Goal: Task Accomplishment & Management: Use online tool/utility

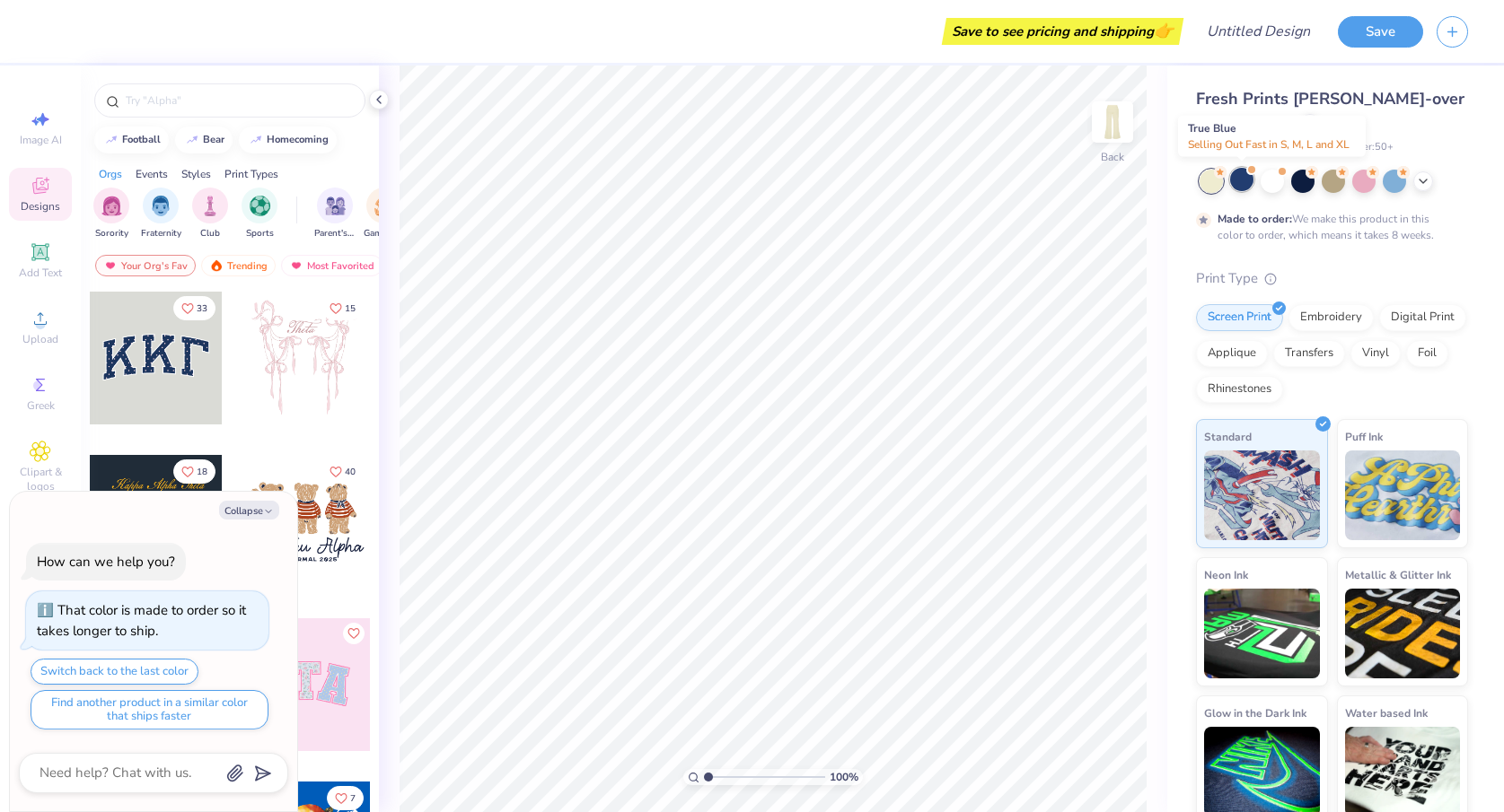
click at [1245, 176] on div at bounding box center [1242, 179] width 23 height 23
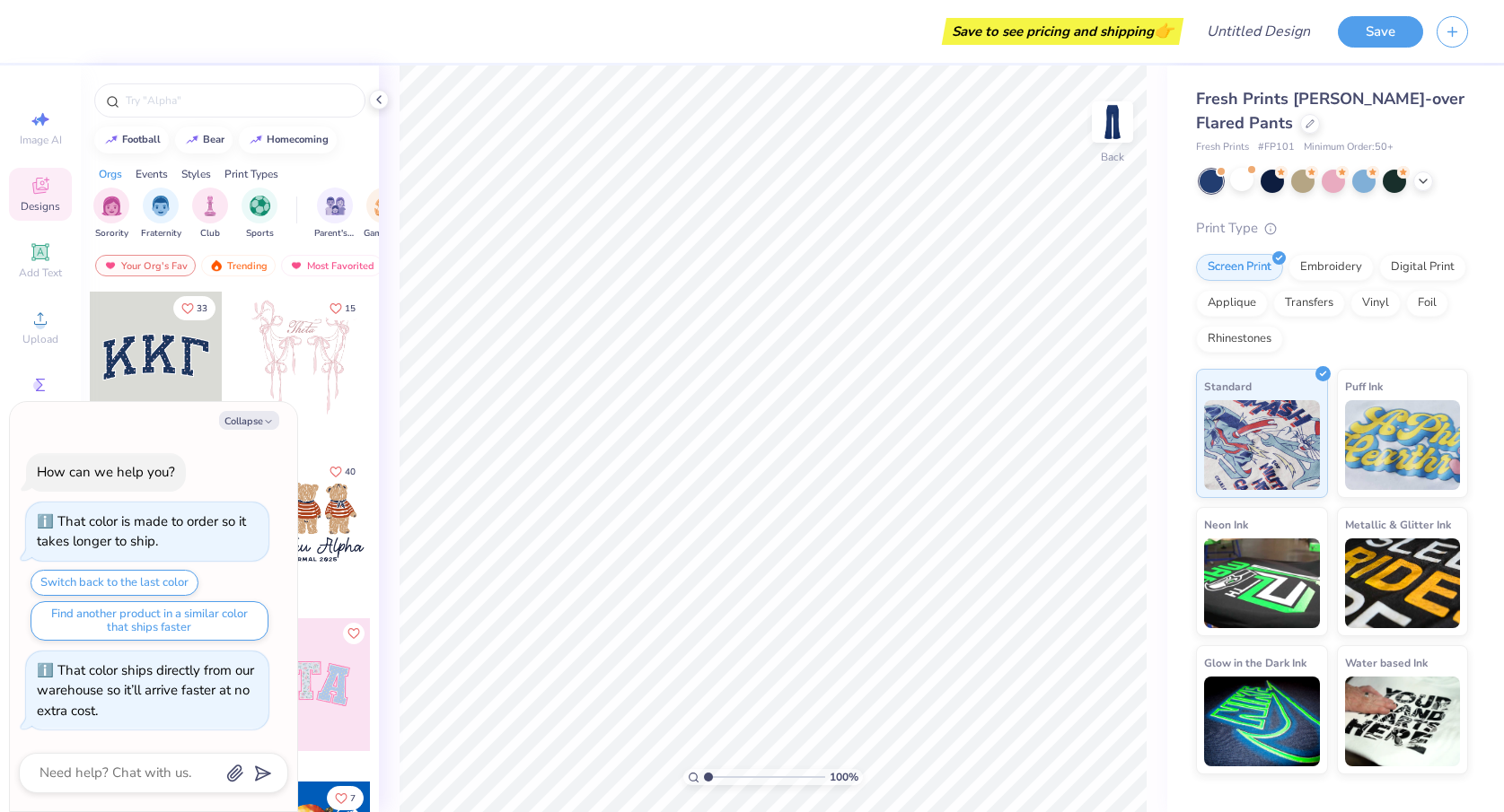
scroll to position [337, 0]
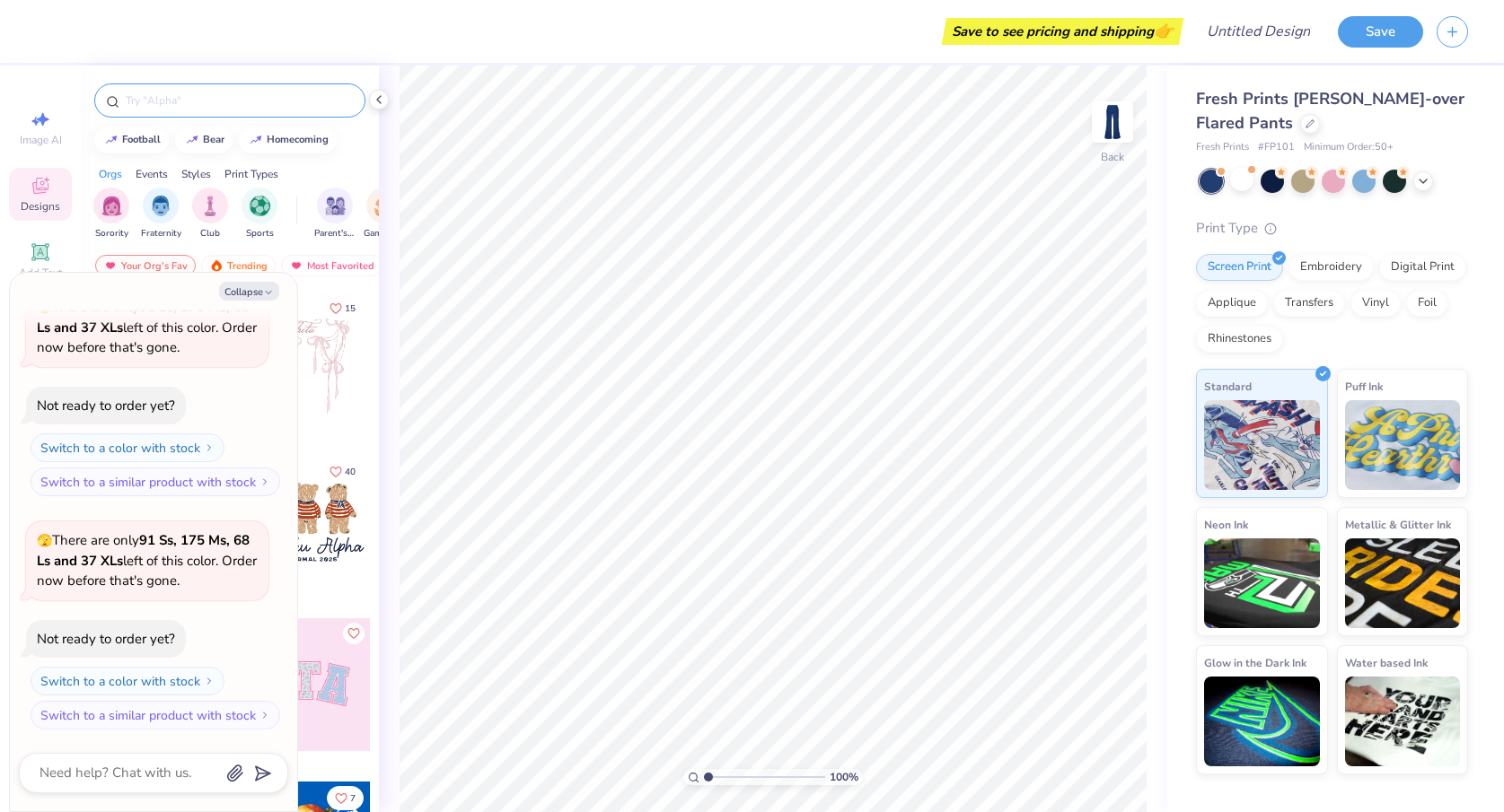
type textarea "x"
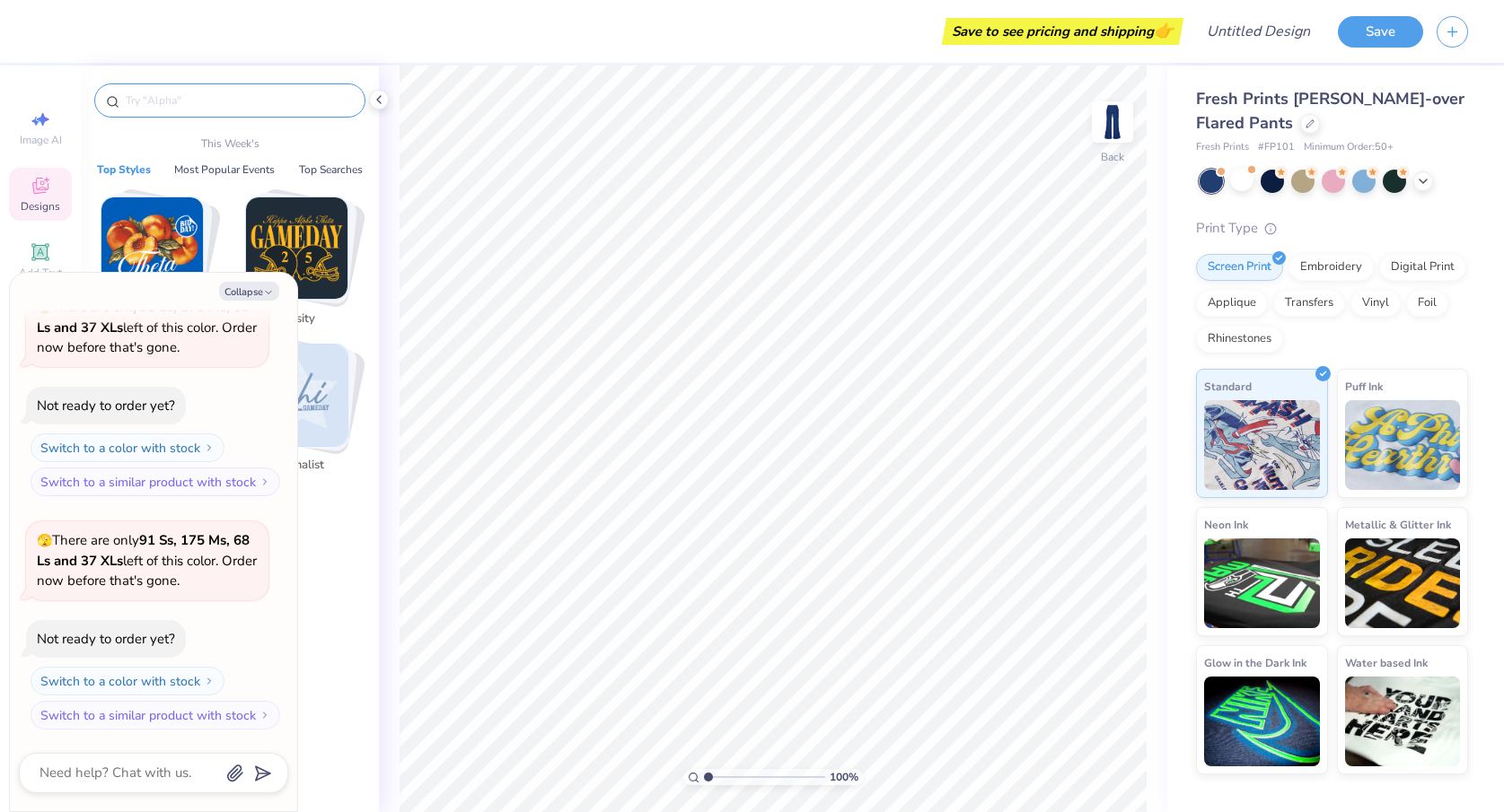
click at [206, 92] on input "text" at bounding box center [239, 100] width 230 height 18
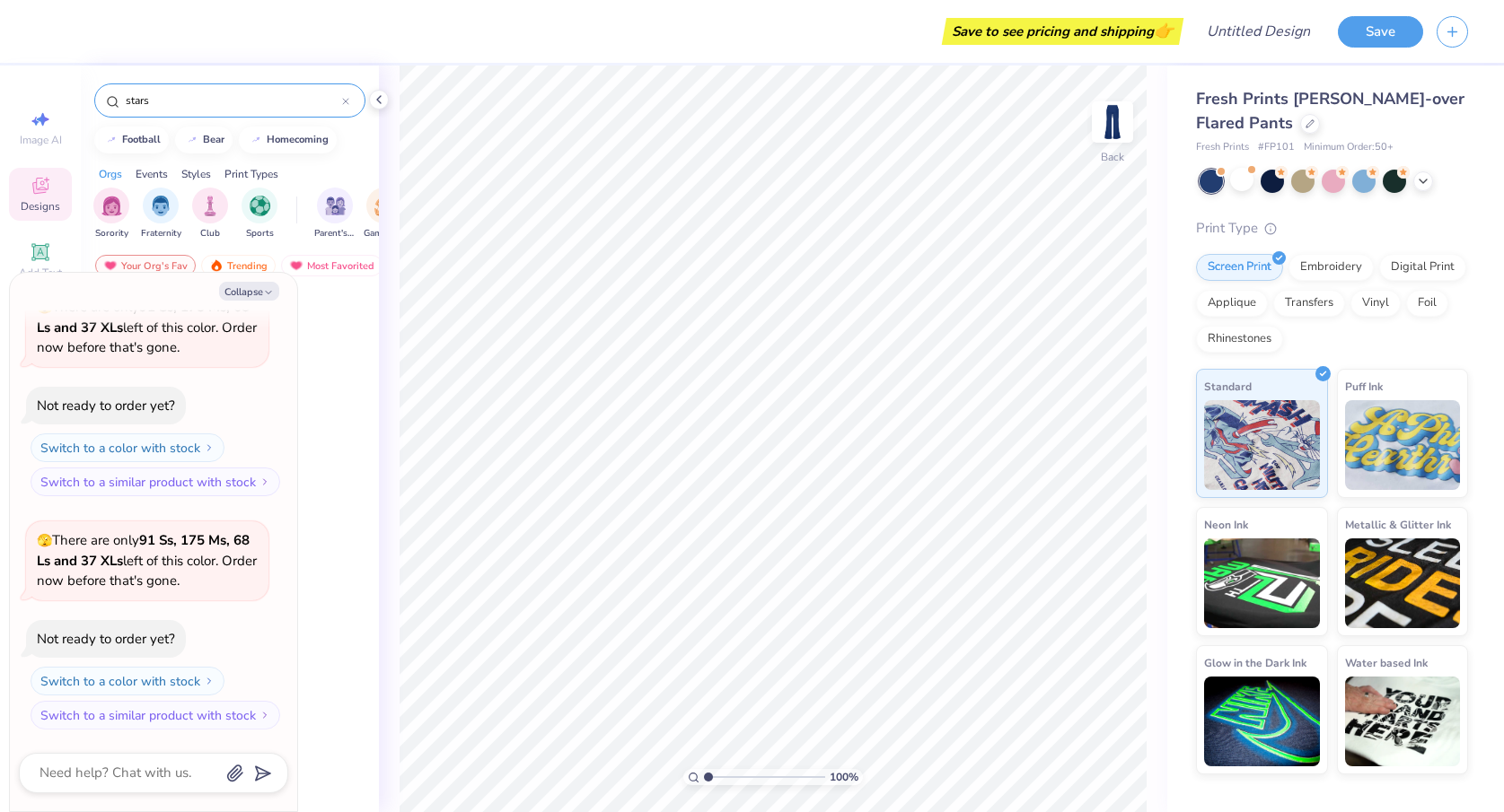
type input "stars"
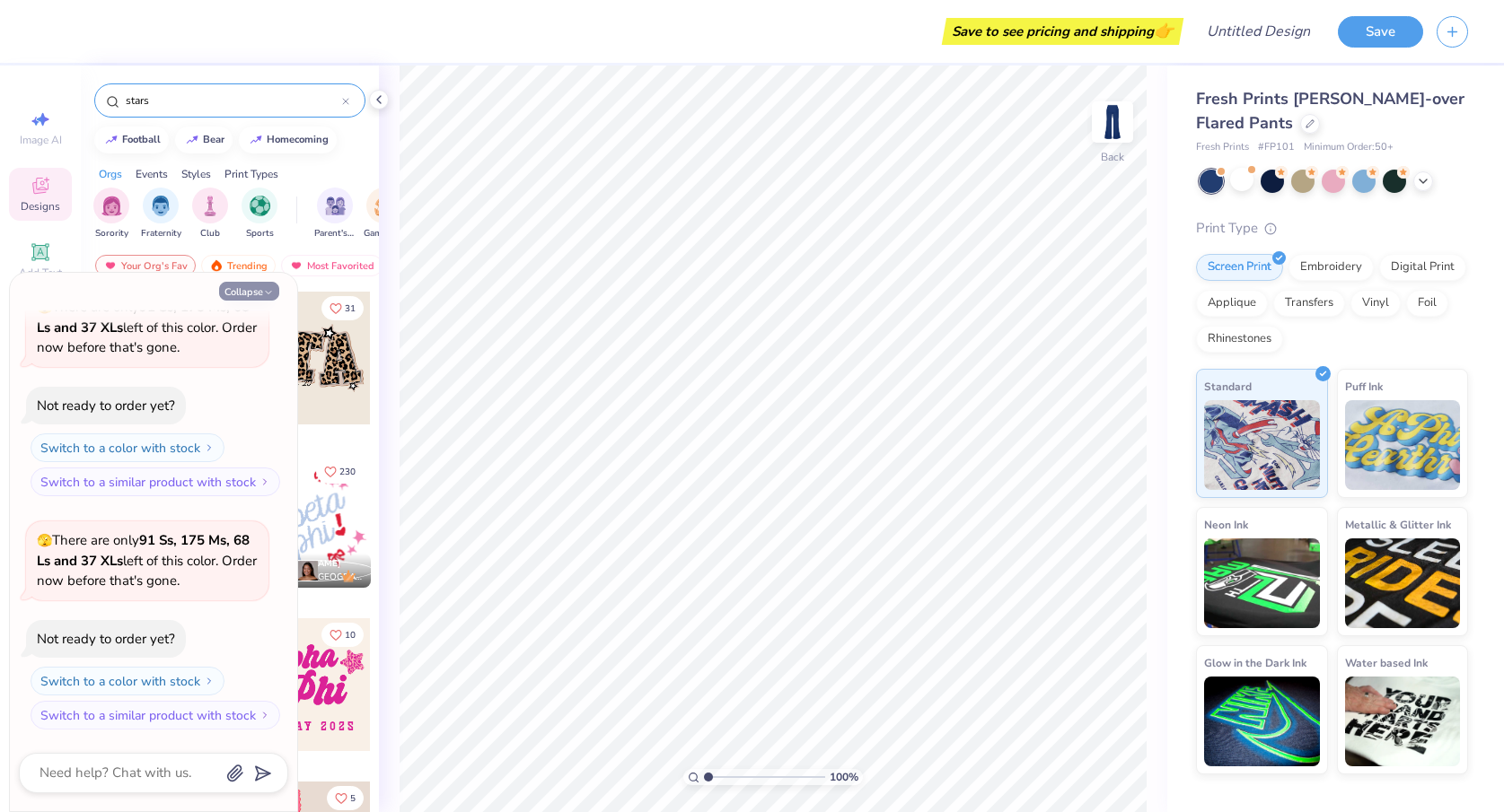
click at [258, 288] on button "Collapse" at bounding box center [249, 292] width 60 height 19
type textarea "x"
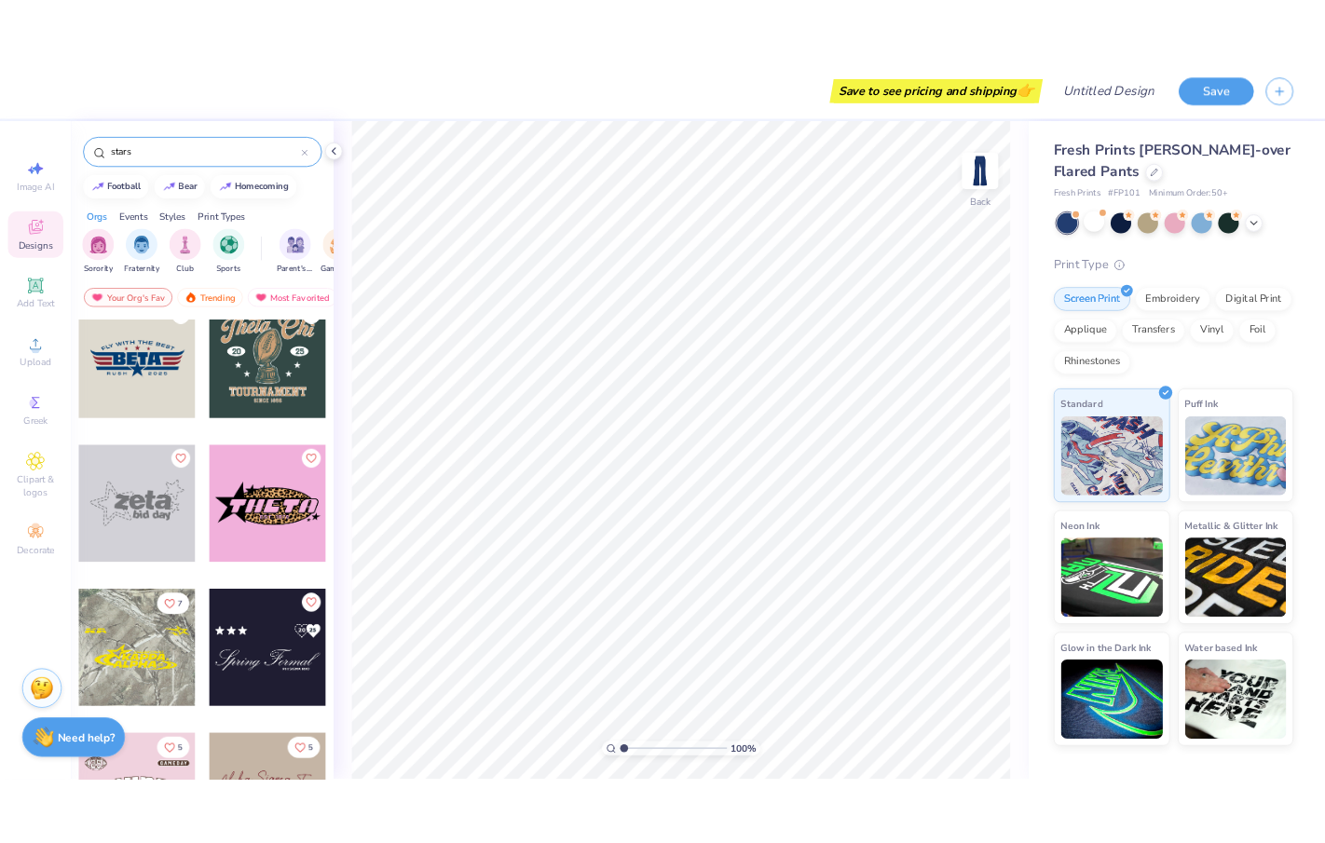
scroll to position [2398, 0]
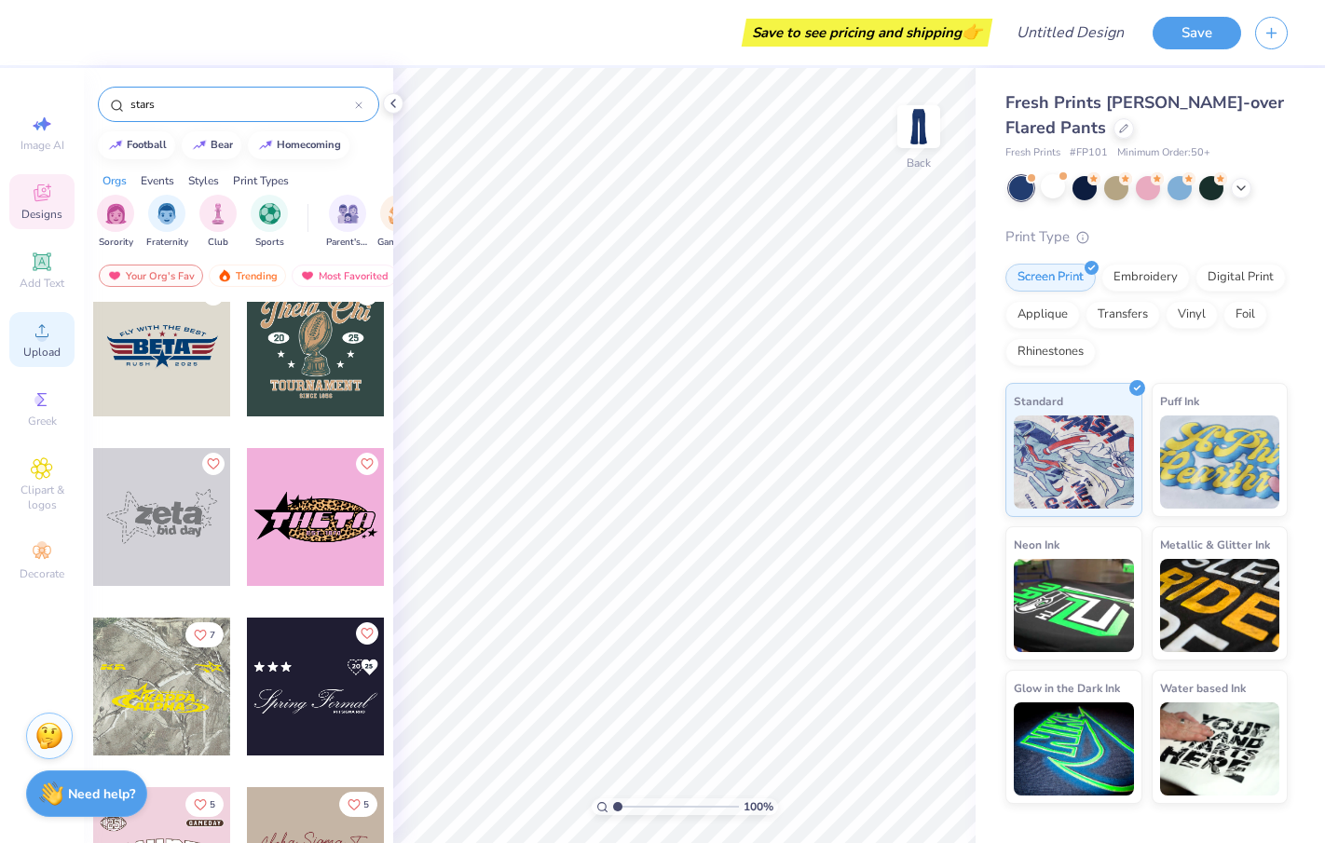
click at [41, 342] on div "Upload" at bounding box center [41, 339] width 65 height 55
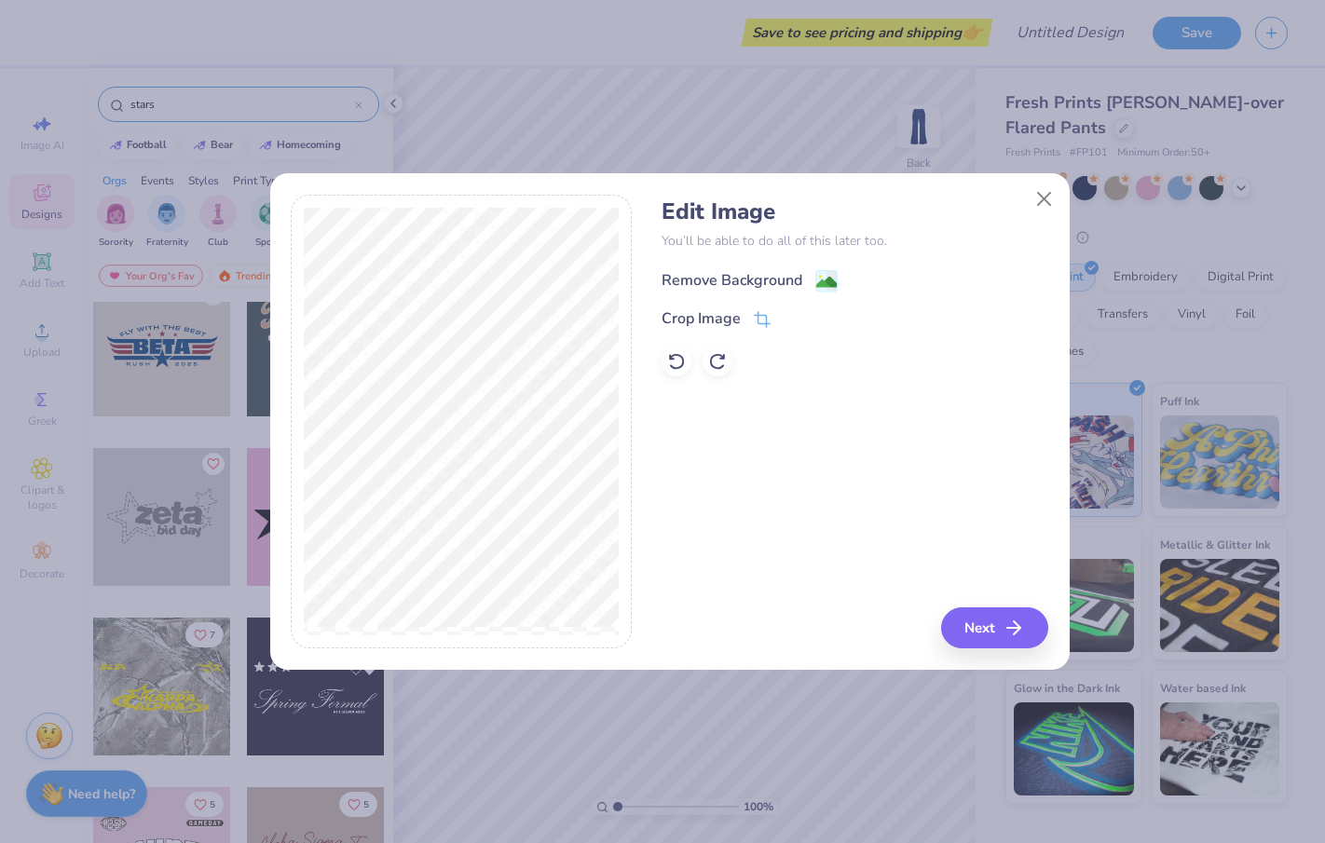
click at [743, 272] on div "Remove Background" at bounding box center [732, 280] width 141 height 22
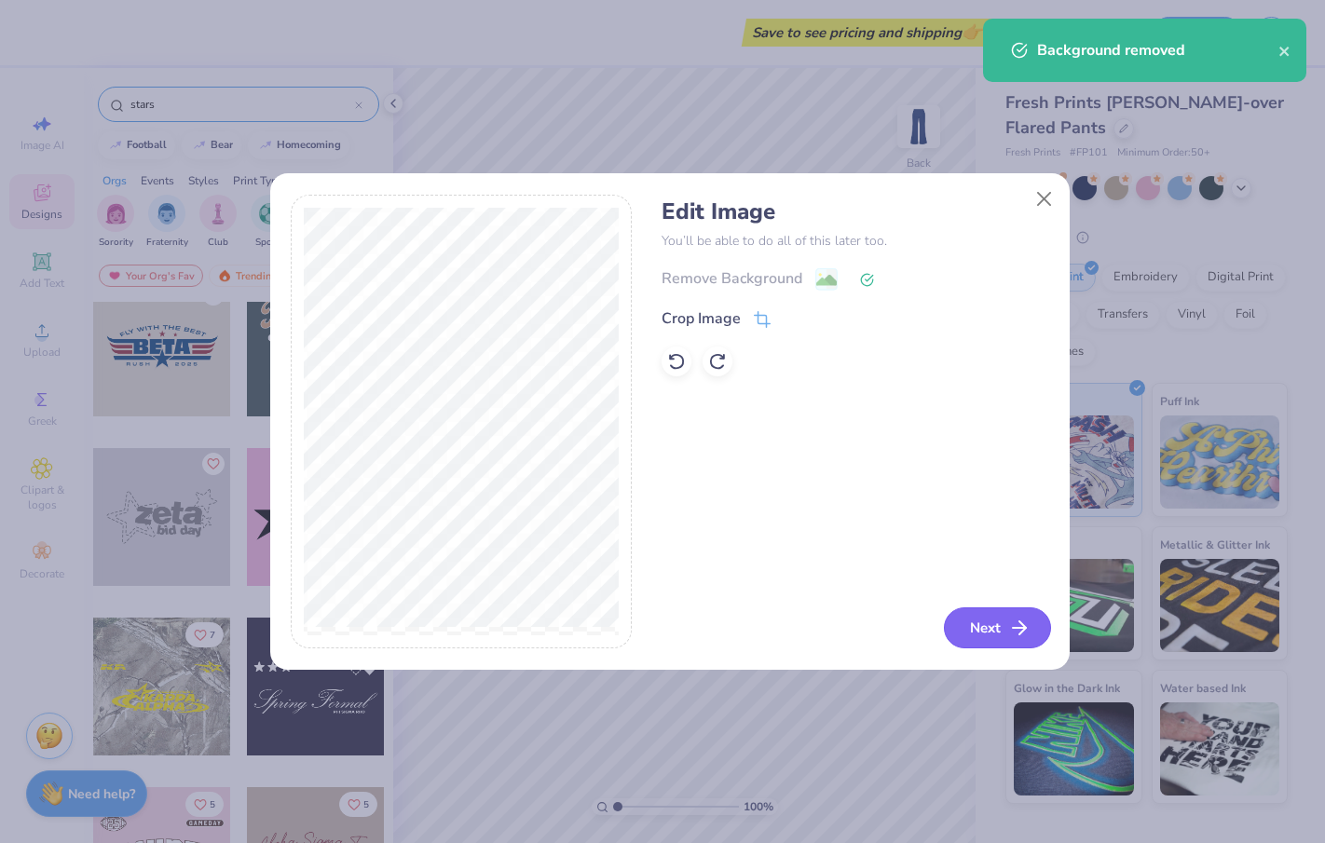
click at [995, 635] on button "Next" at bounding box center [997, 628] width 107 height 41
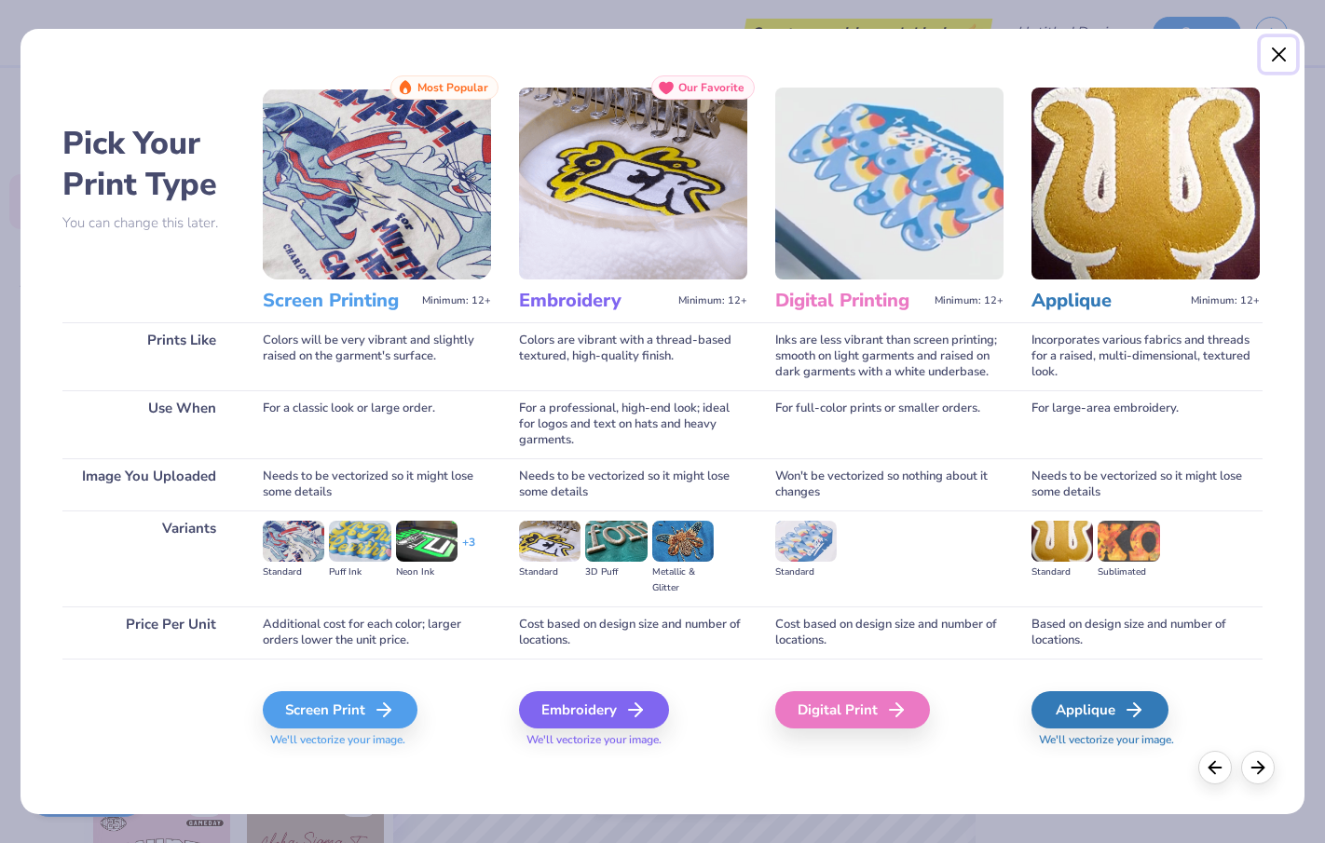
click at [1279, 57] on button "Close" at bounding box center [1278, 54] width 35 height 35
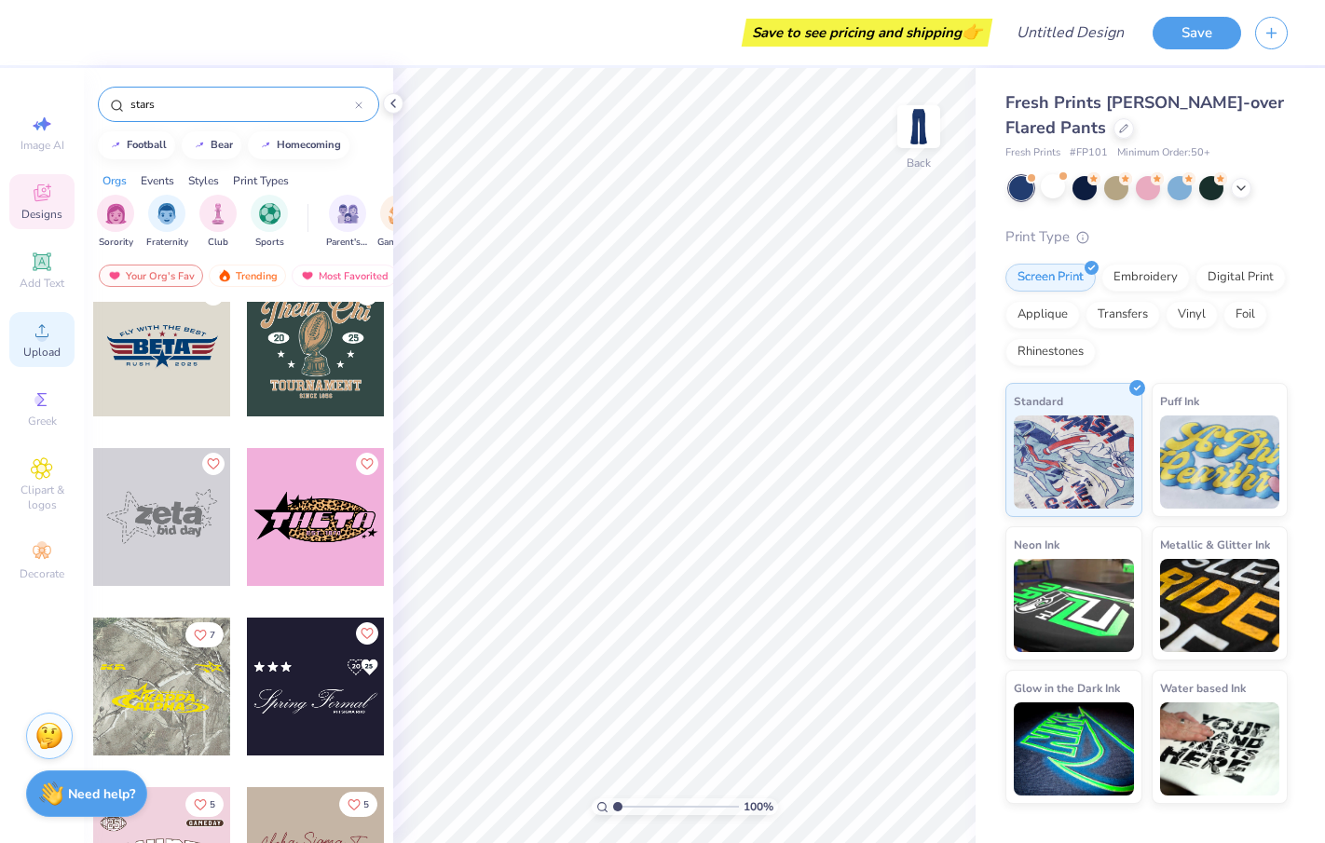
click at [30, 344] on div "Upload" at bounding box center [41, 339] width 65 height 55
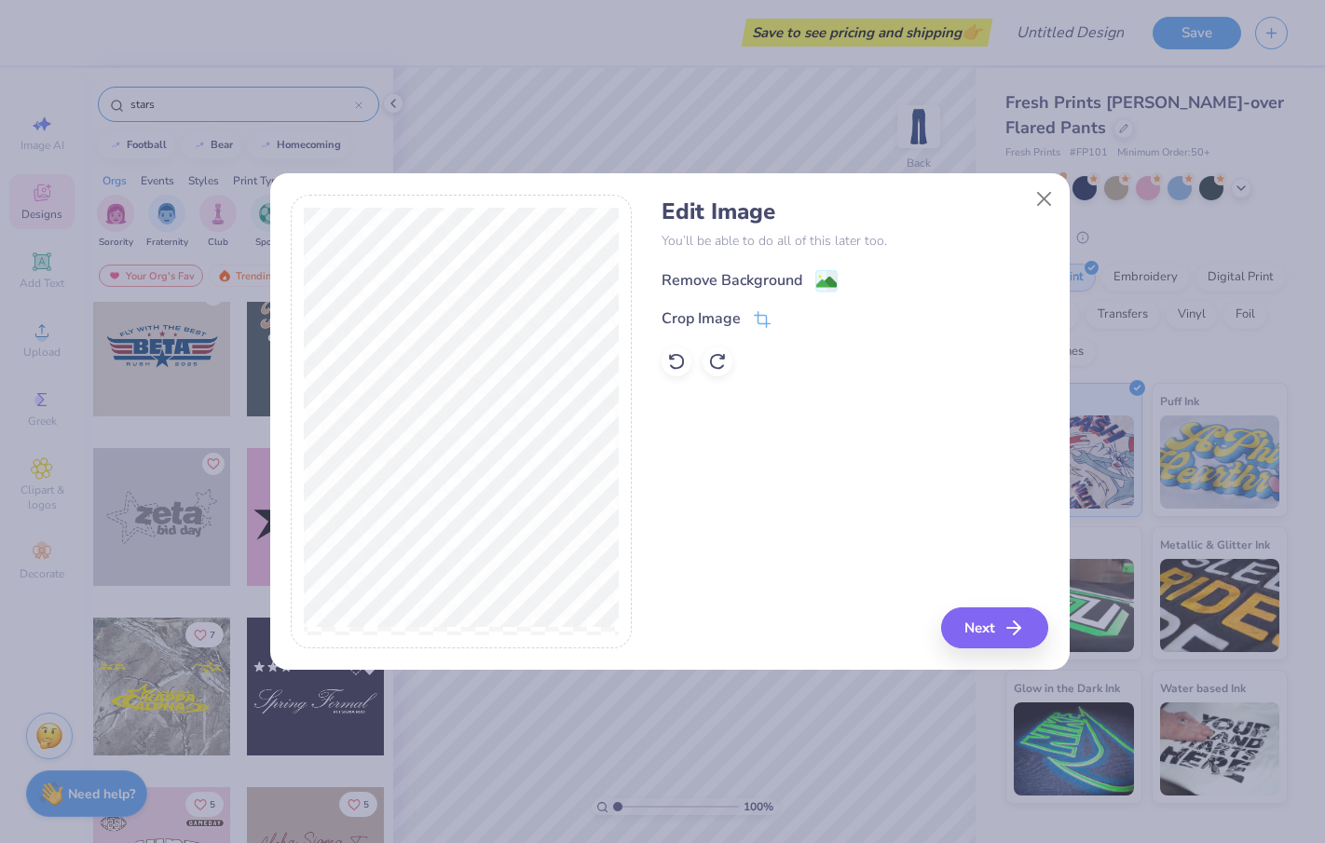
click at [723, 276] on div "Remove Background" at bounding box center [732, 280] width 141 height 22
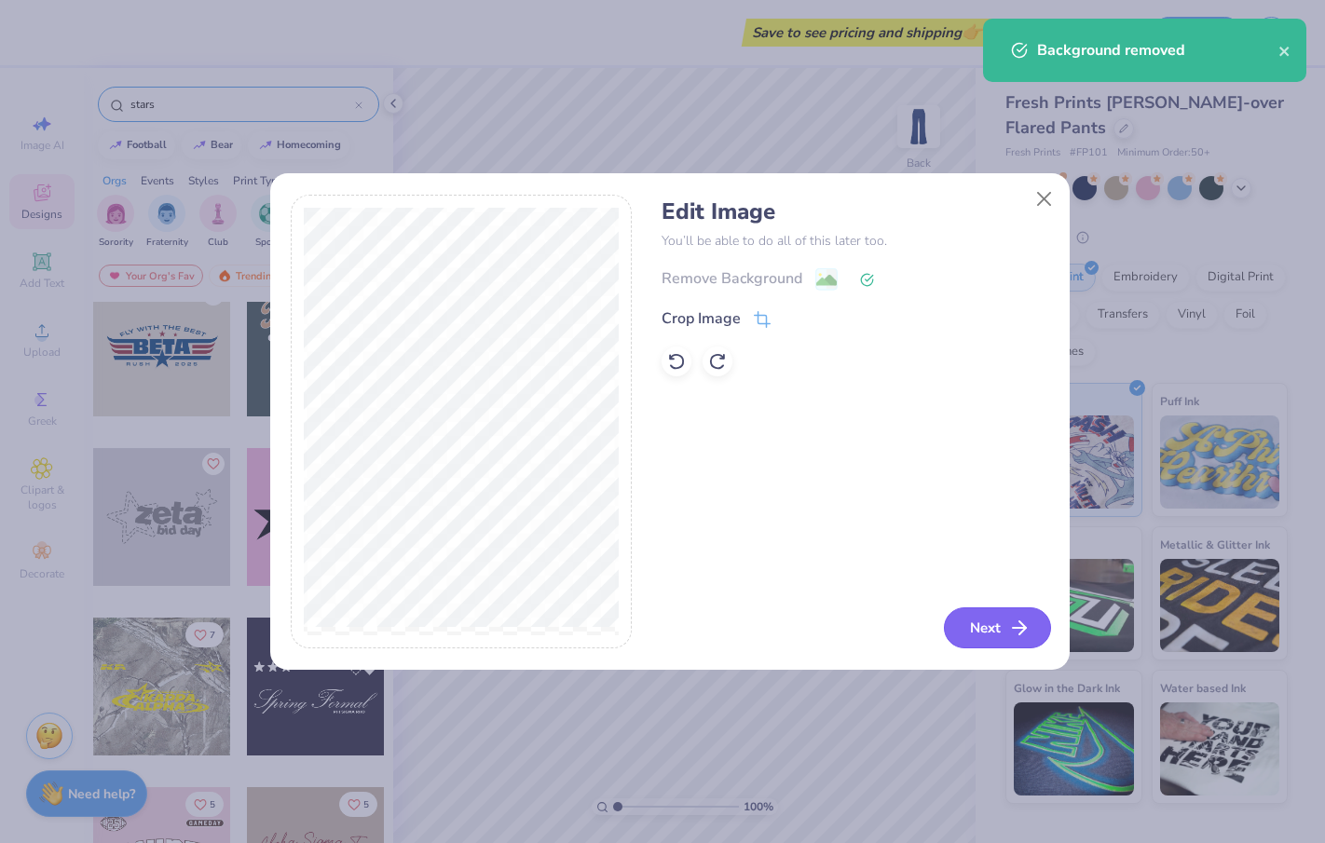
click at [973, 626] on button "Next" at bounding box center [997, 628] width 107 height 41
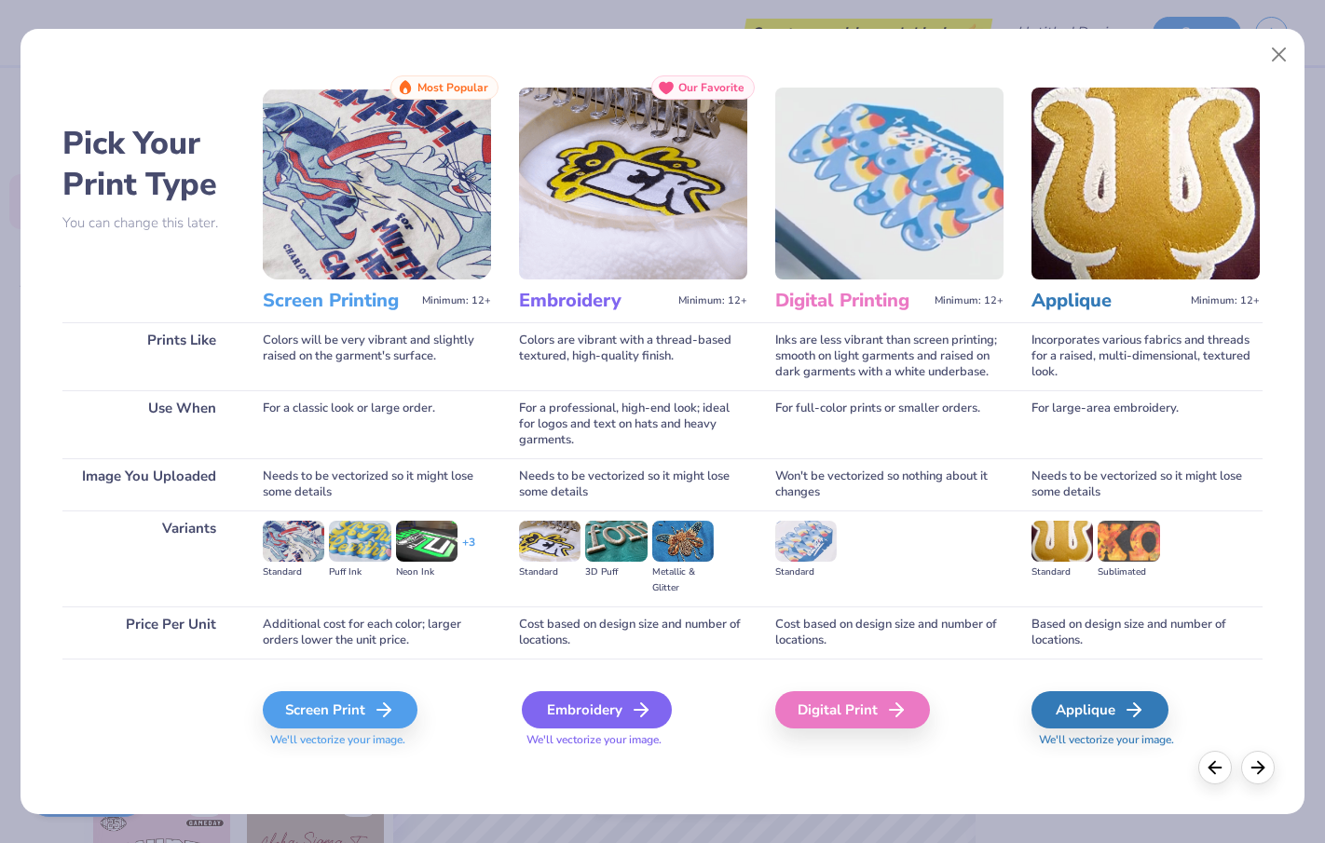
click at [607, 704] on div "Embroidery" at bounding box center [597, 709] width 150 height 37
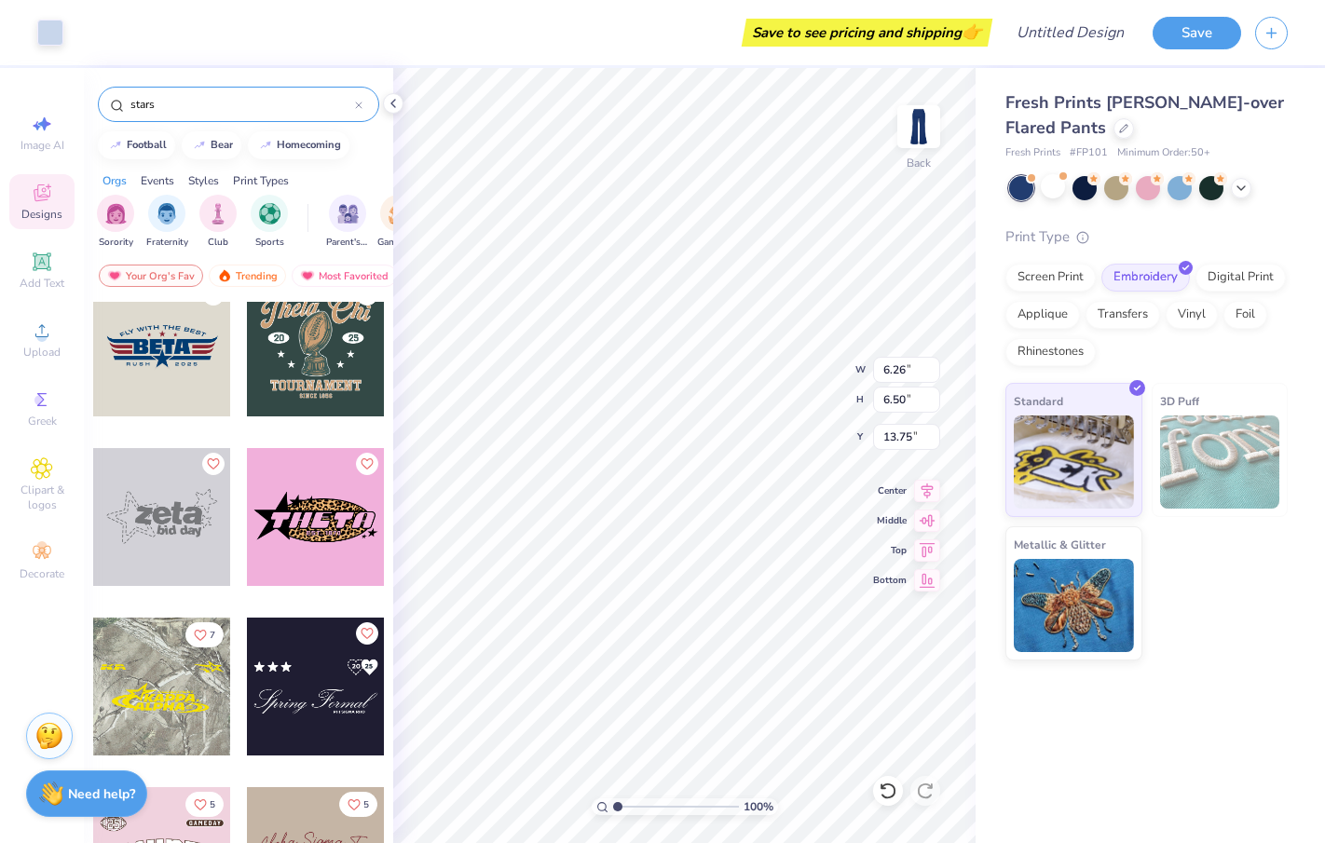
type input "3.28"
type input "3.40"
type input "17.25"
click at [908, 397] on input "3.40" at bounding box center [906, 400] width 67 height 26
click at [868, 398] on div "100 % Back W 3.28 3.28 " H 3.40 3.40 " Y 17.25 17.25 " Center Middle Top Bottom" at bounding box center [684, 455] width 582 height 775
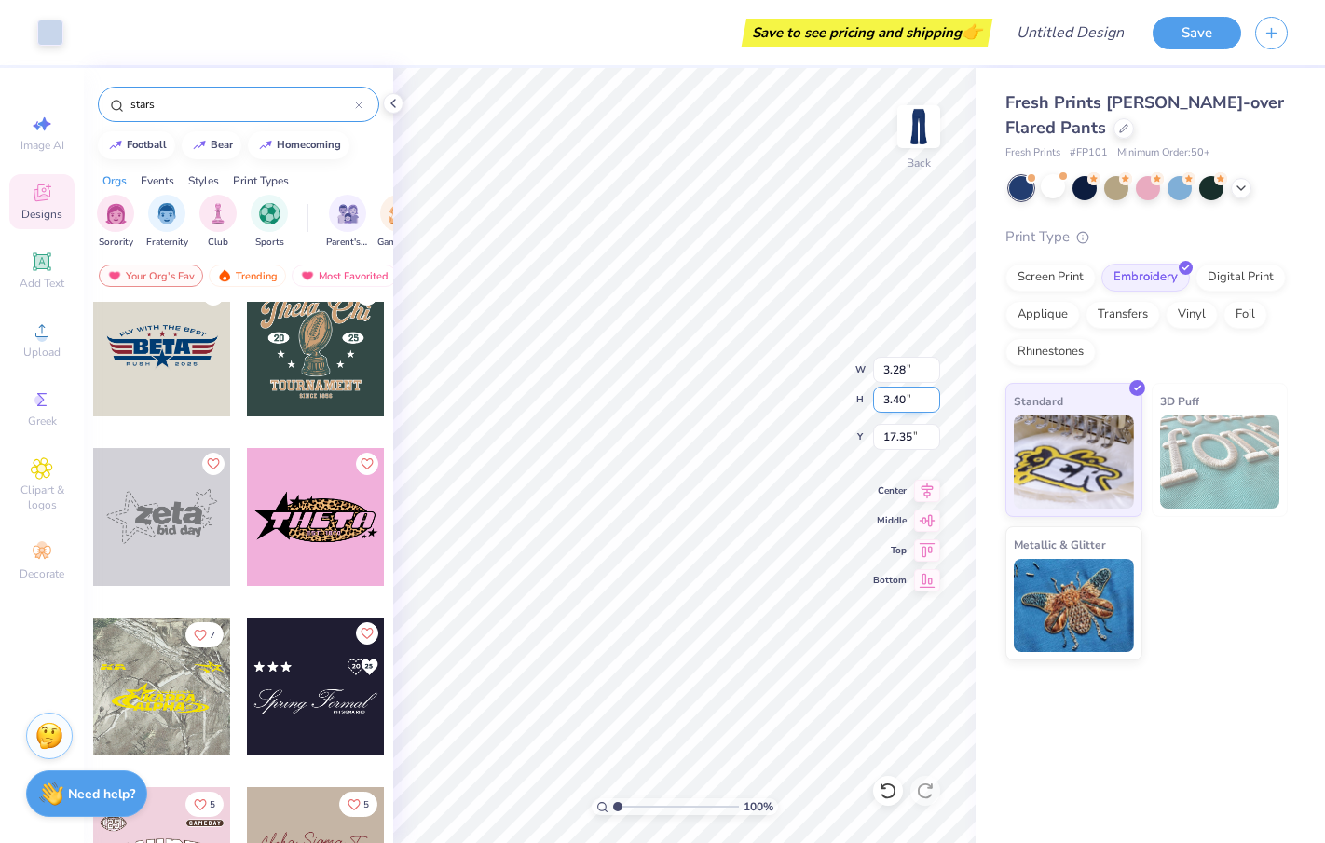
click at [900, 401] on input "3.40" at bounding box center [906, 400] width 67 height 26
type input "1"
type input "0.96"
type input "1.00"
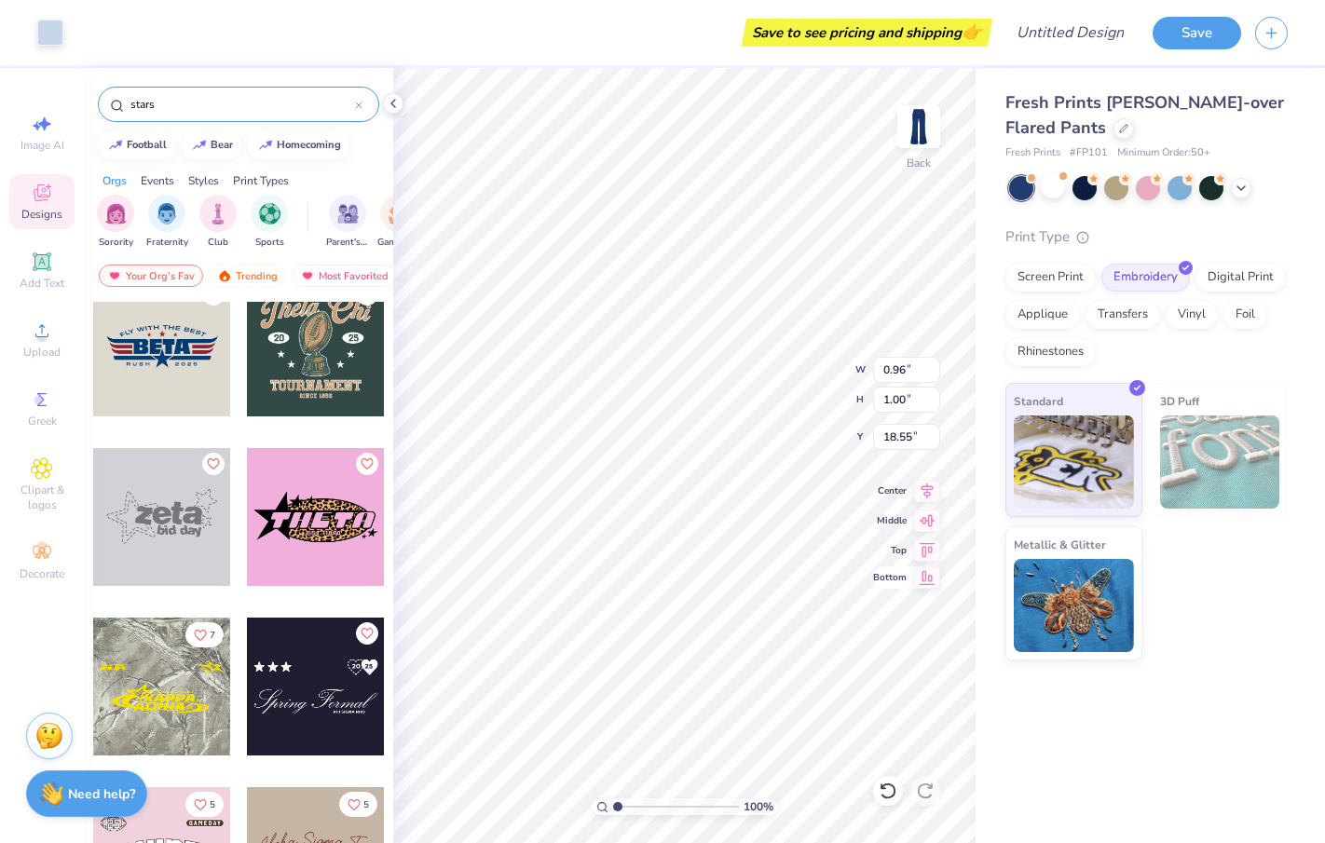
click at [922, 578] on icon at bounding box center [927, 578] width 26 height 22
type input "32.50"
click at [896, 397] on input "1.00" at bounding box center [906, 400] width 67 height 26
click at [870, 401] on div "100 % Back W 0.96 0.96 " H 1.00 1.00 " Y 32.50 32.50 " Center Middle Top Bottom" at bounding box center [684, 455] width 582 height 775
click at [893, 396] on input "1.00" at bounding box center [906, 400] width 67 height 26
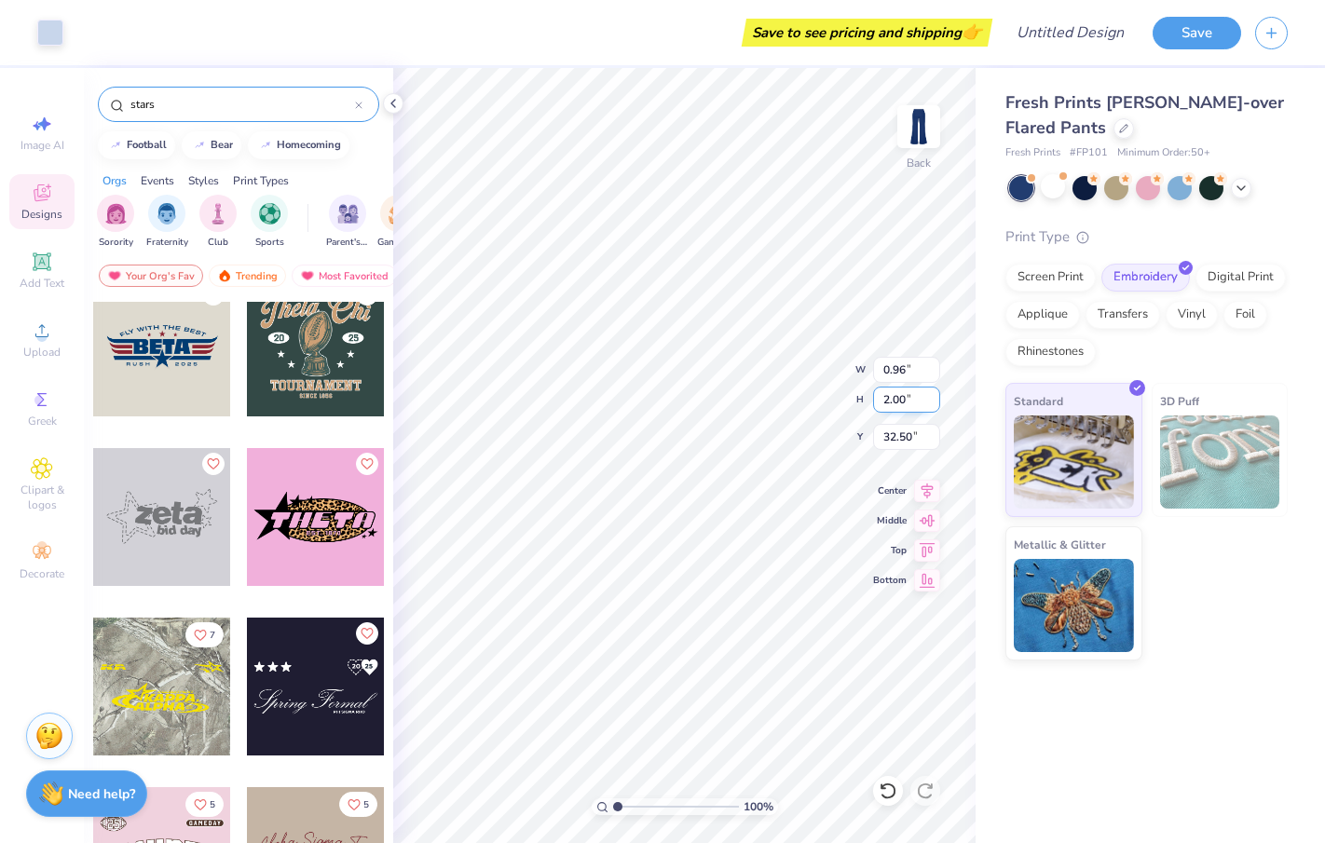
type input "2.00"
type input "1.93"
type input "31.50"
click at [171, 105] on input "stars" at bounding box center [242, 104] width 226 height 19
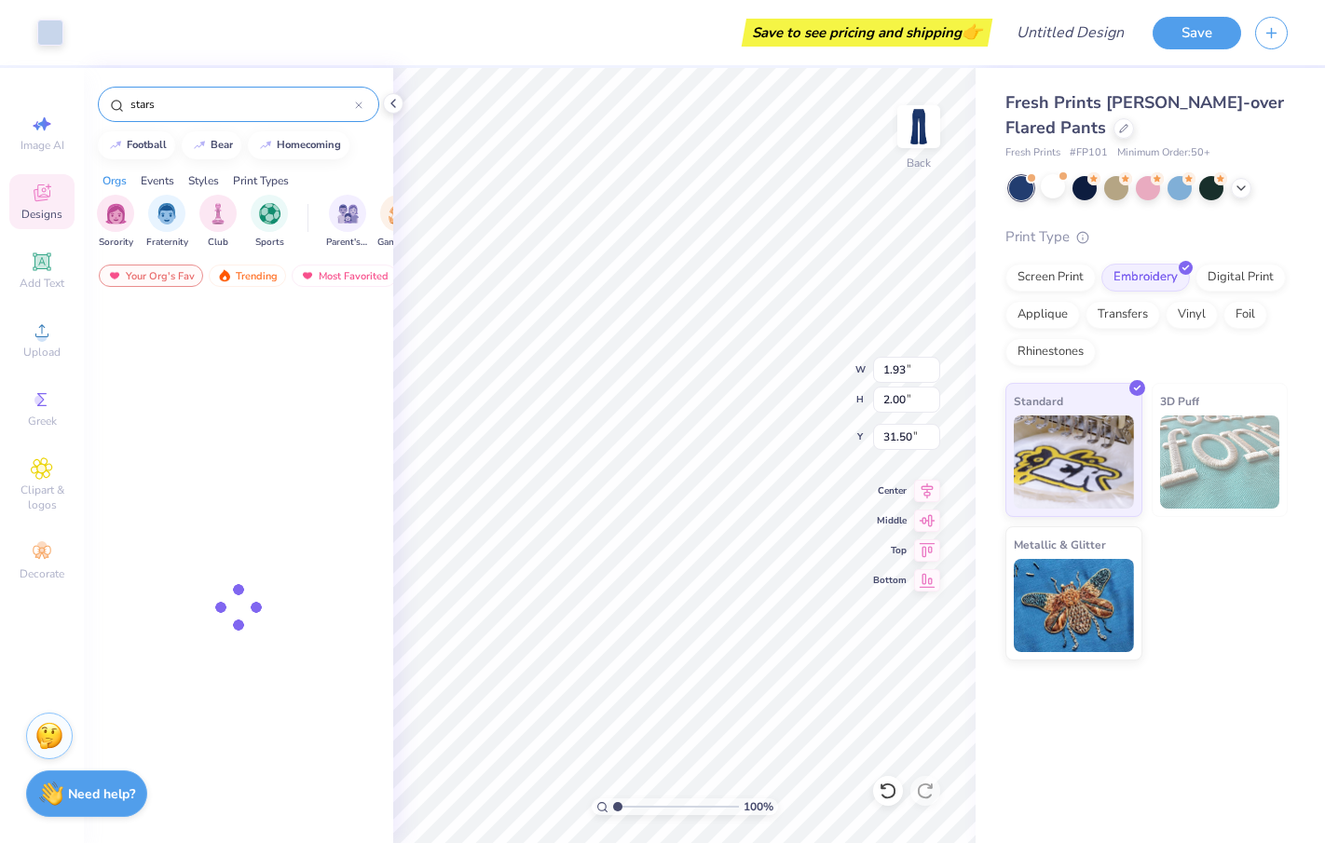
click at [171, 105] on input "stars" at bounding box center [242, 104] width 226 height 19
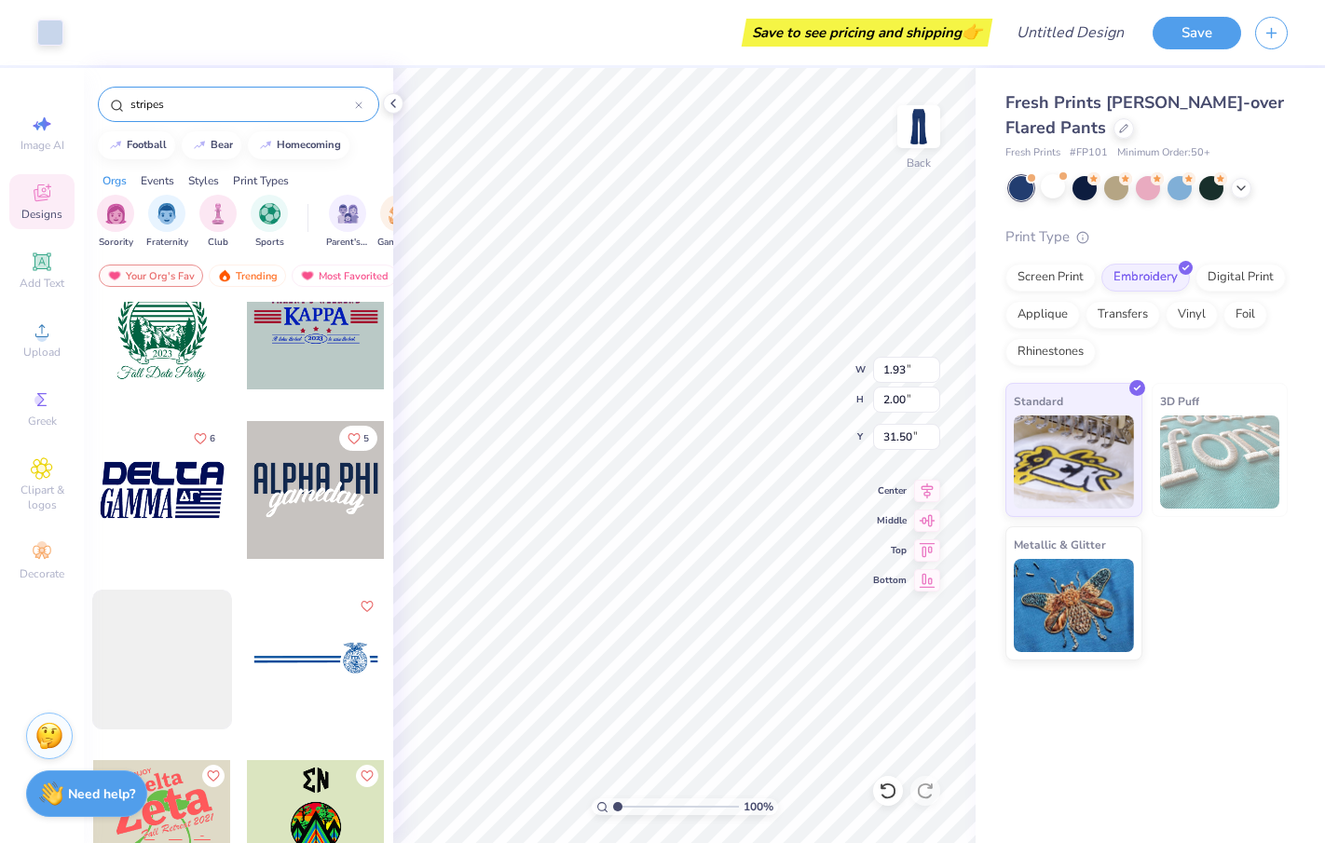
scroll to position [2950, 0]
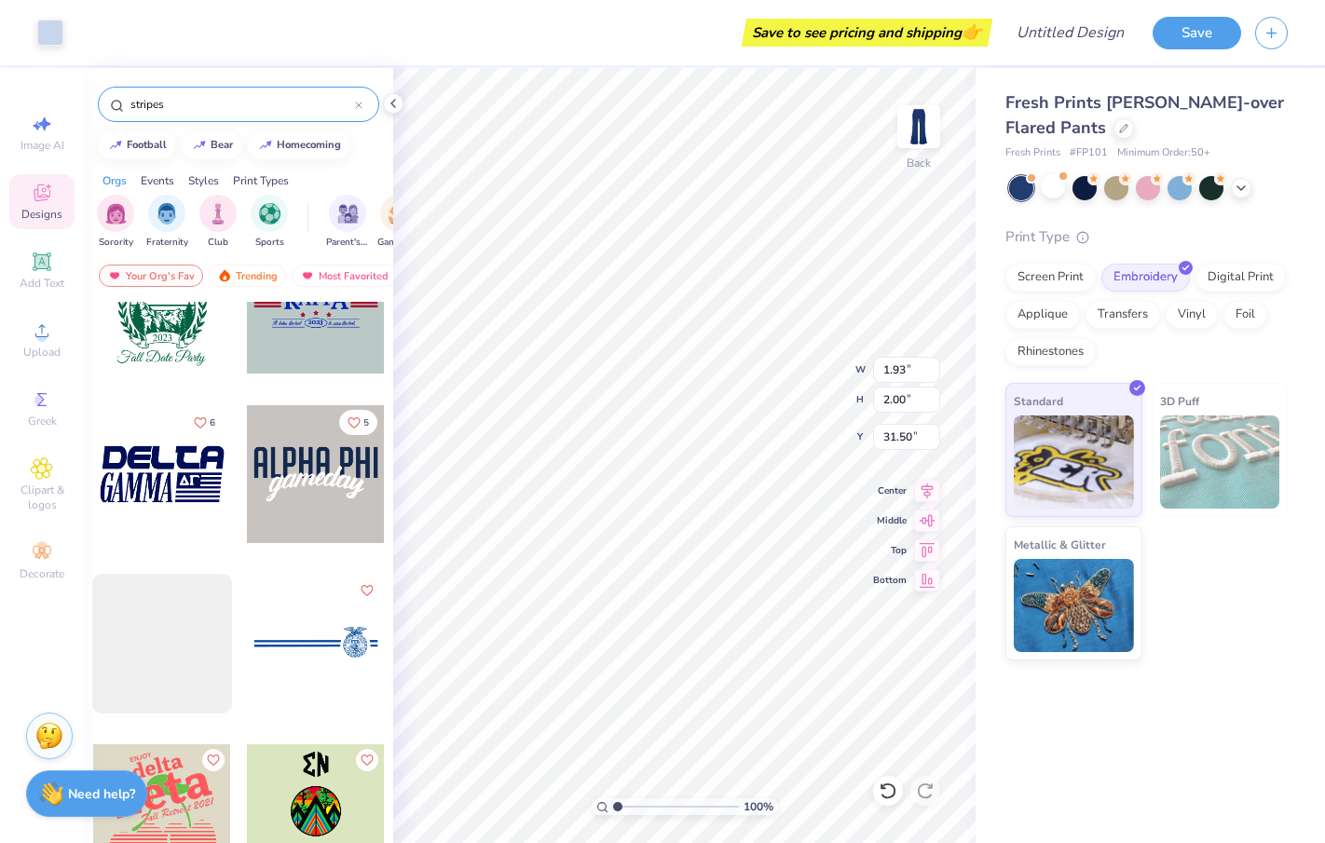
click at [153, 102] on input "stripes" at bounding box center [242, 104] width 226 height 19
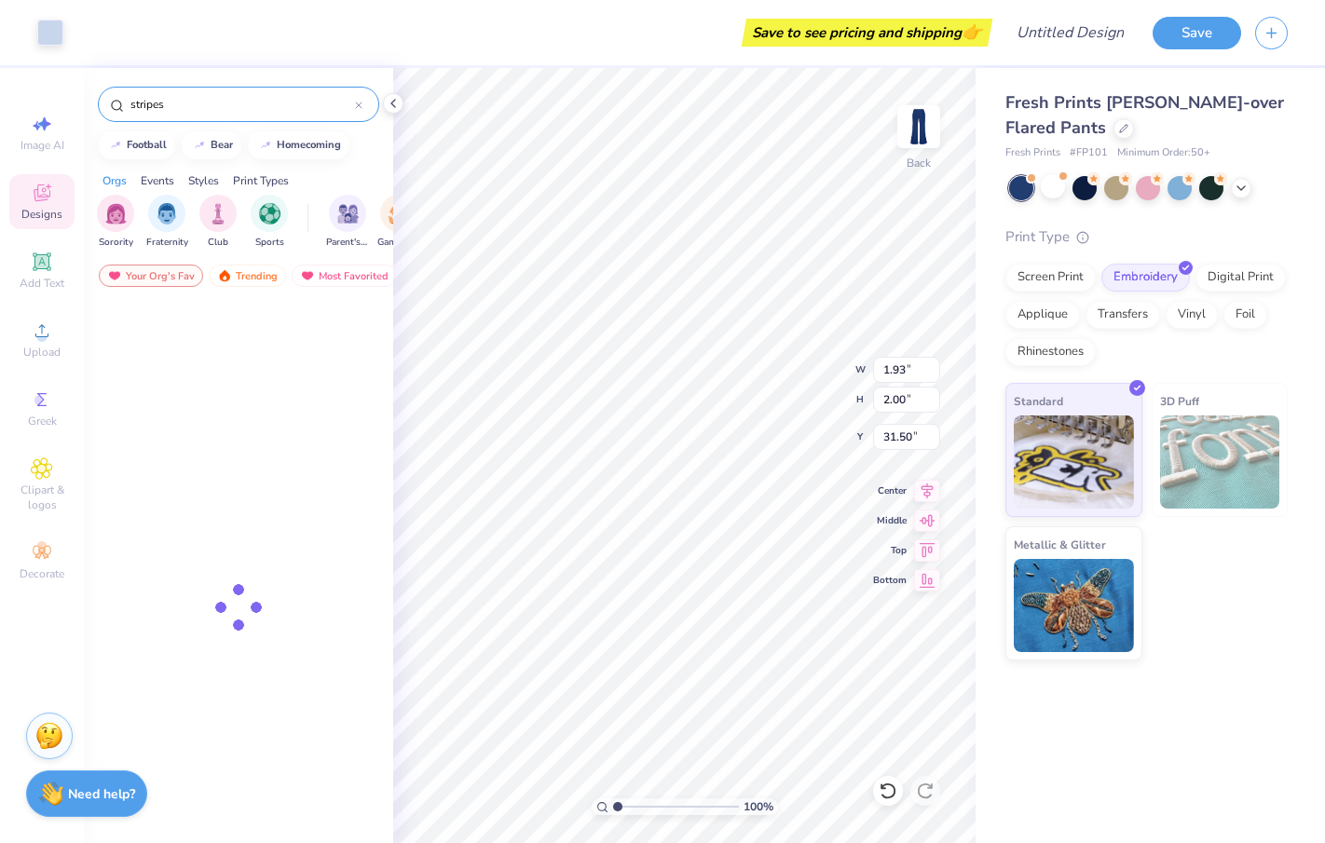
click at [153, 102] on input "stripes" at bounding box center [242, 104] width 226 height 19
type input "kkg"
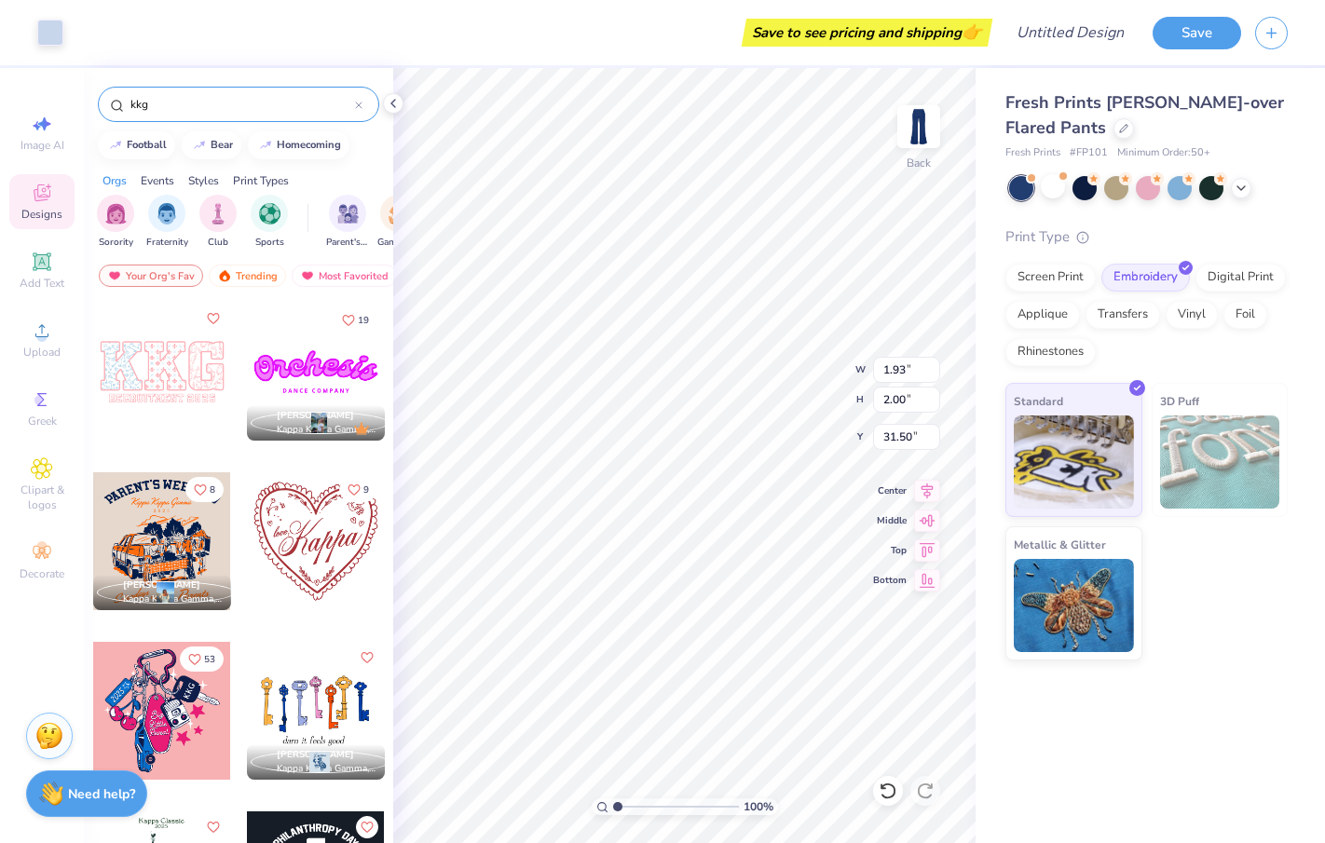
click at [38, 195] on icon at bounding box center [42, 193] width 22 height 22
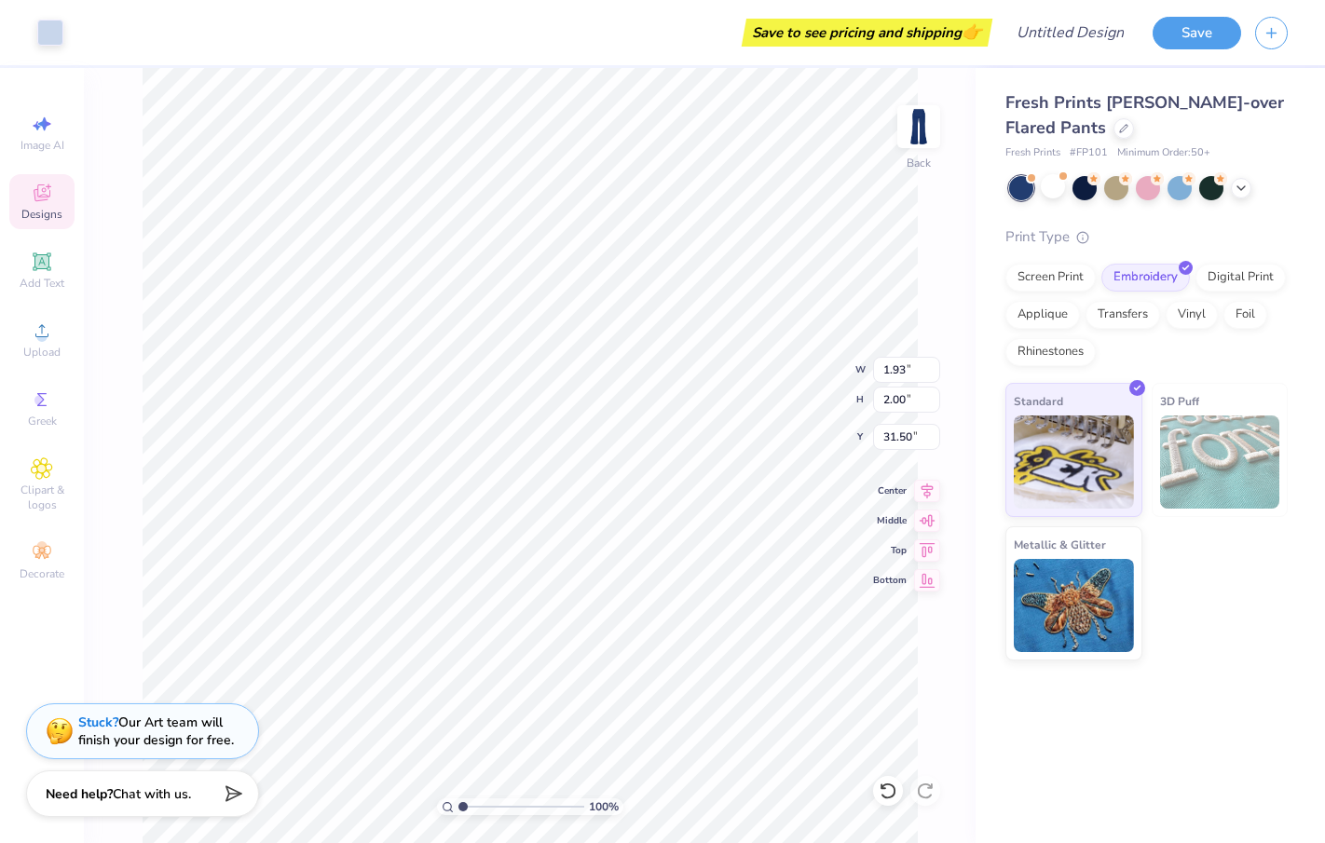
click at [48, 199] on icon at bounding box center [42, 193] width 22 height 22
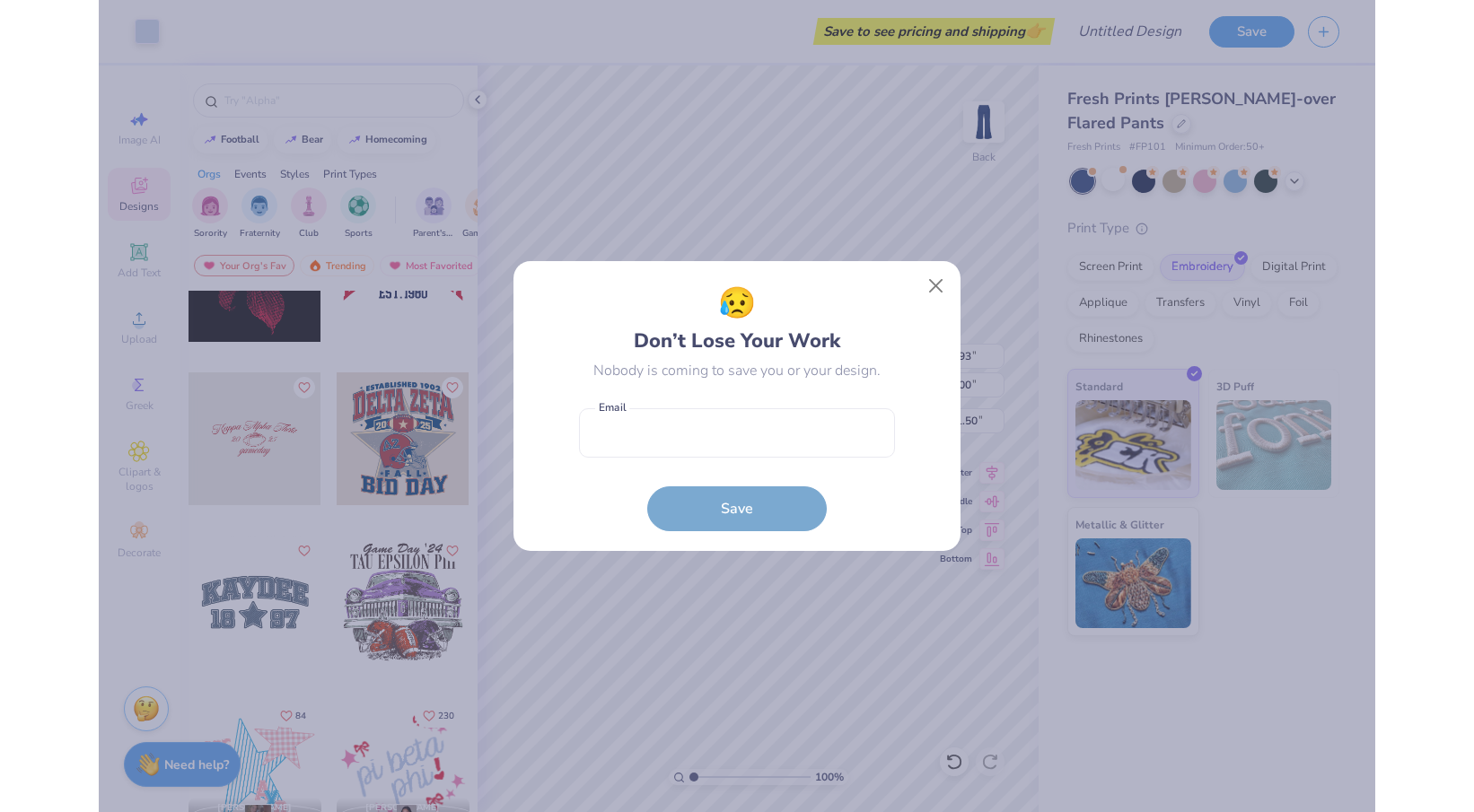
scroll to position [1880, 0]
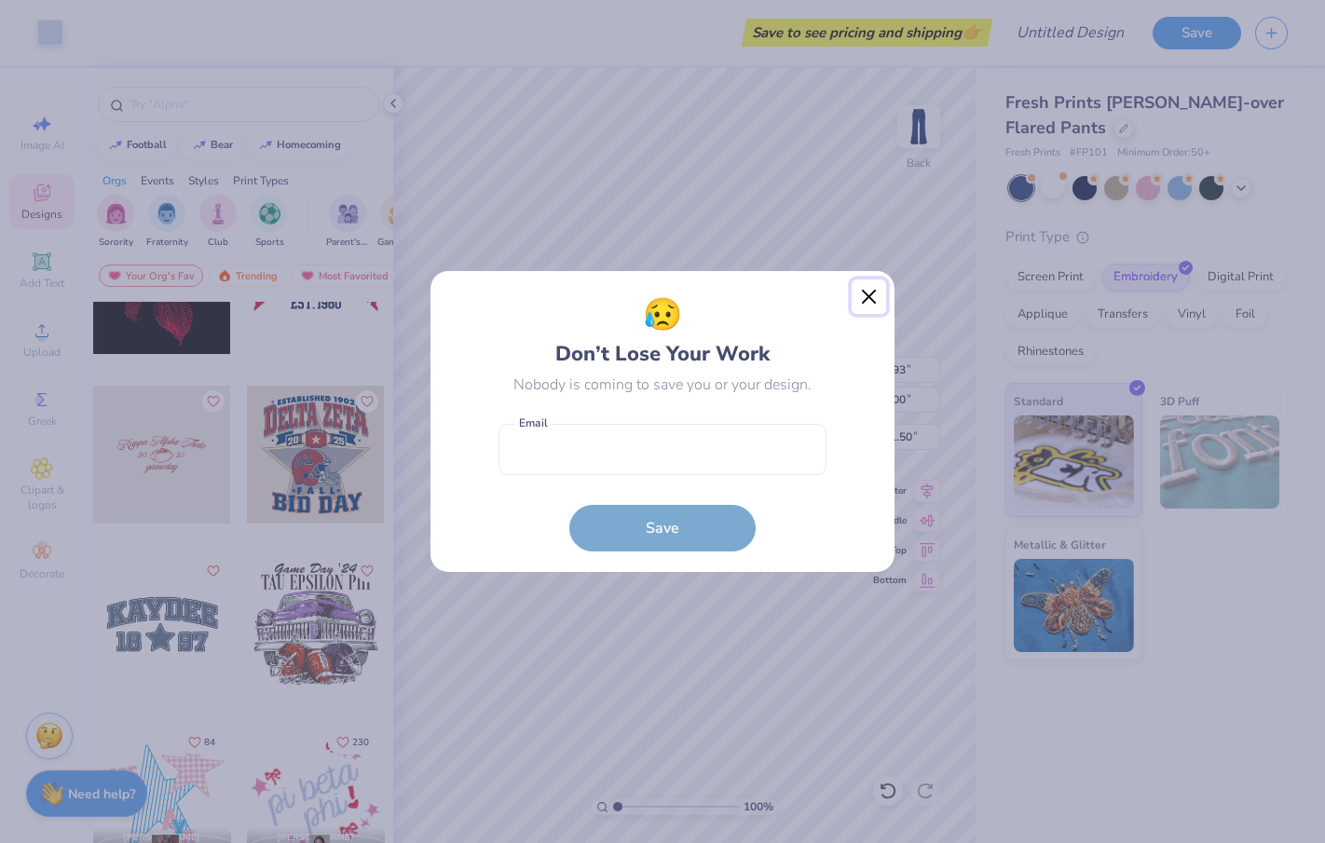
click at [865, 292] on button "Close" at bounding box center [869, 297] width 35 height 35
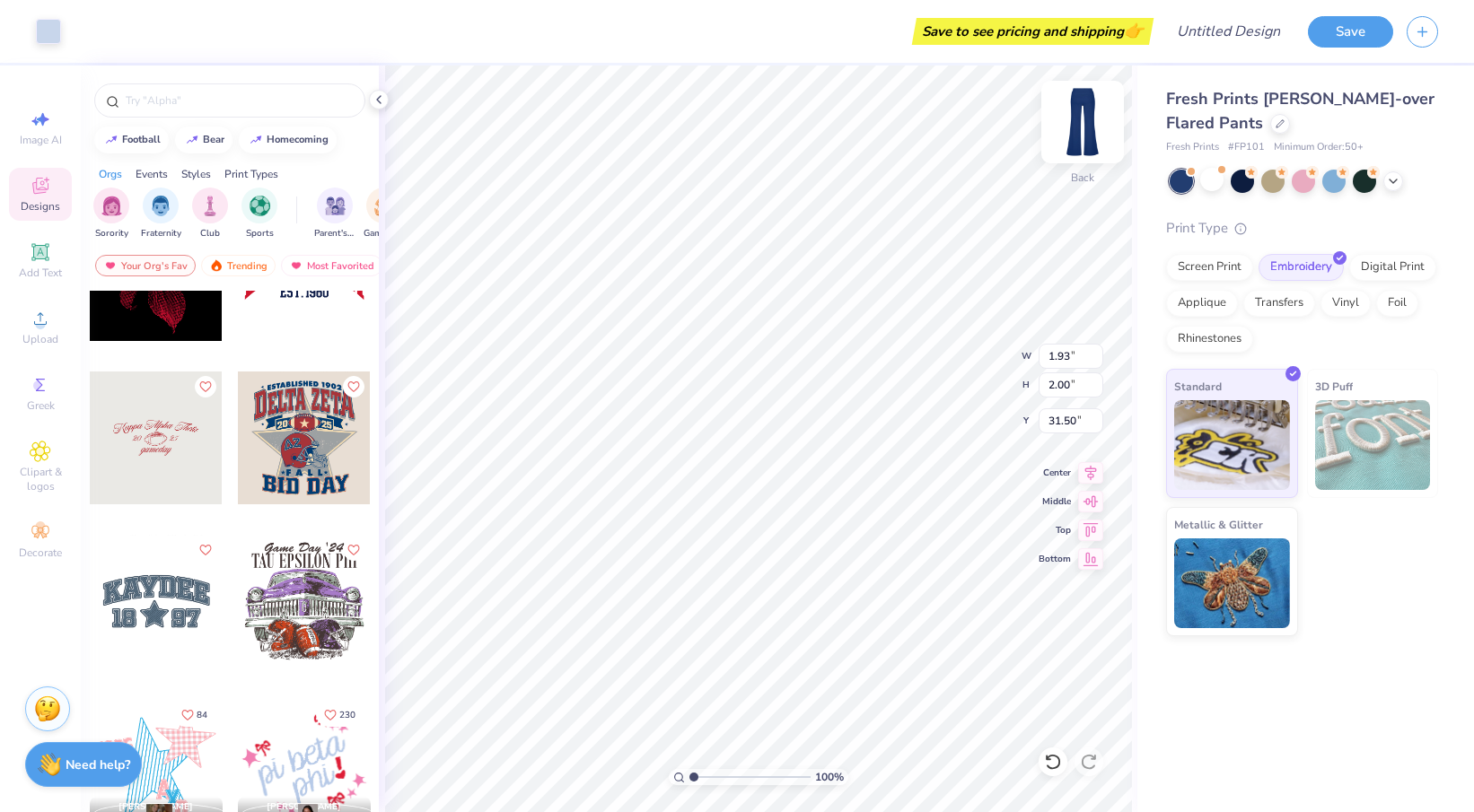
click at [1070, 116] on img at bounding box center [1082, 121] width 72 height 72
click at [46, 323] on icon at bounding box center [39, 318] width 13 height 13
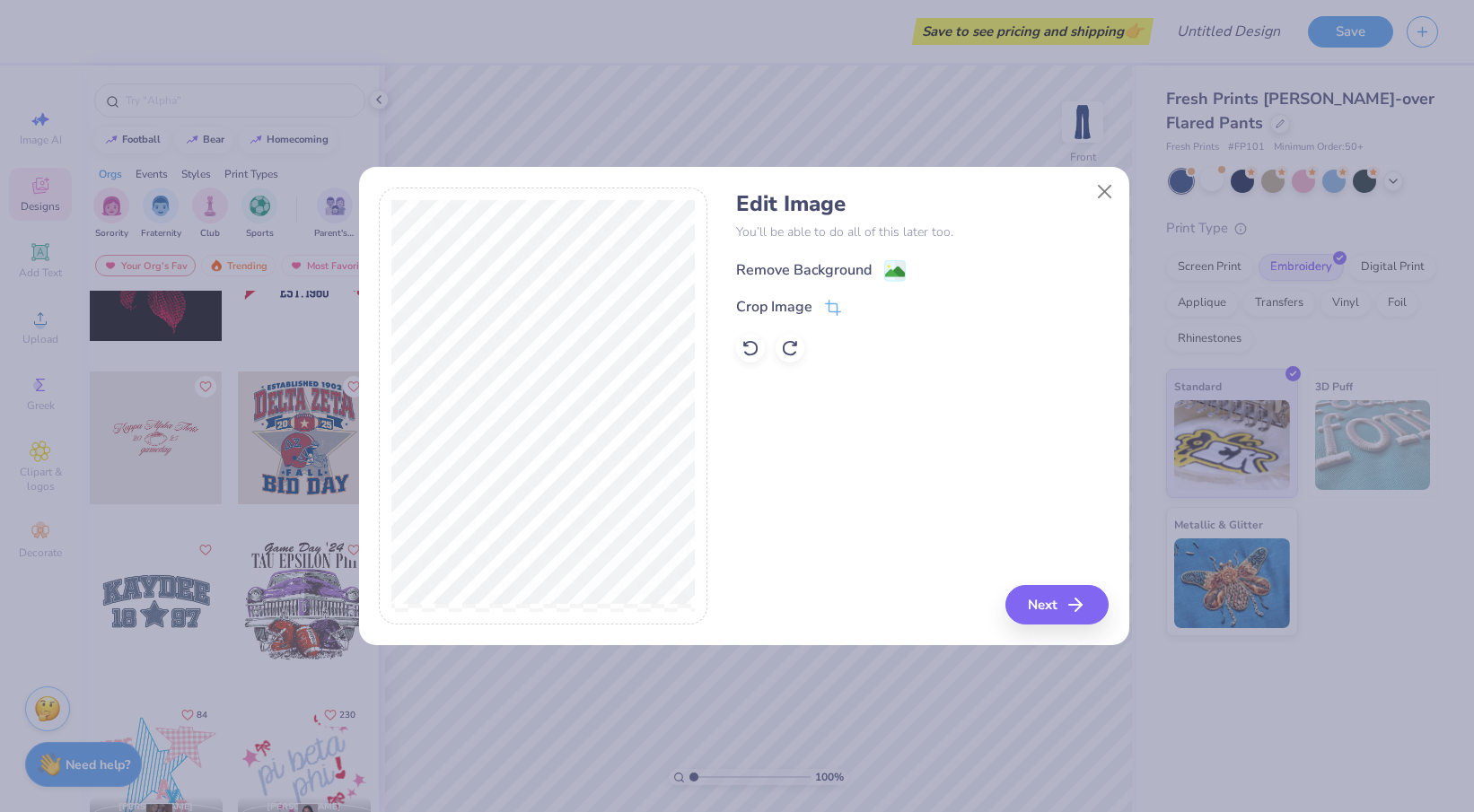
click at [825, 269] on div "Remove Background" at bounding box center [803, 270] width 136 height 21
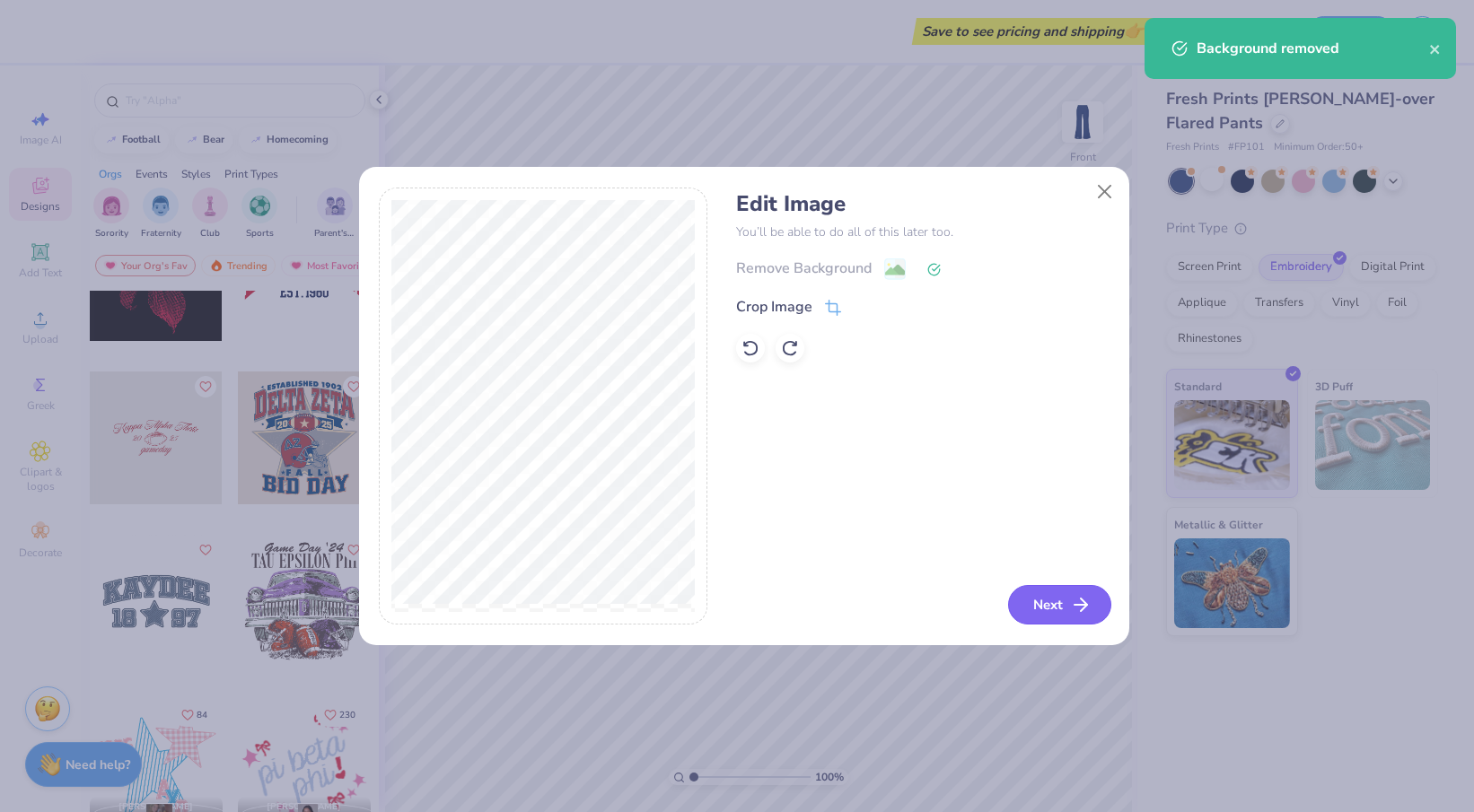
click at [1046, 597] on button "Next" at bounding box center [1059, 605] width 103 height 39
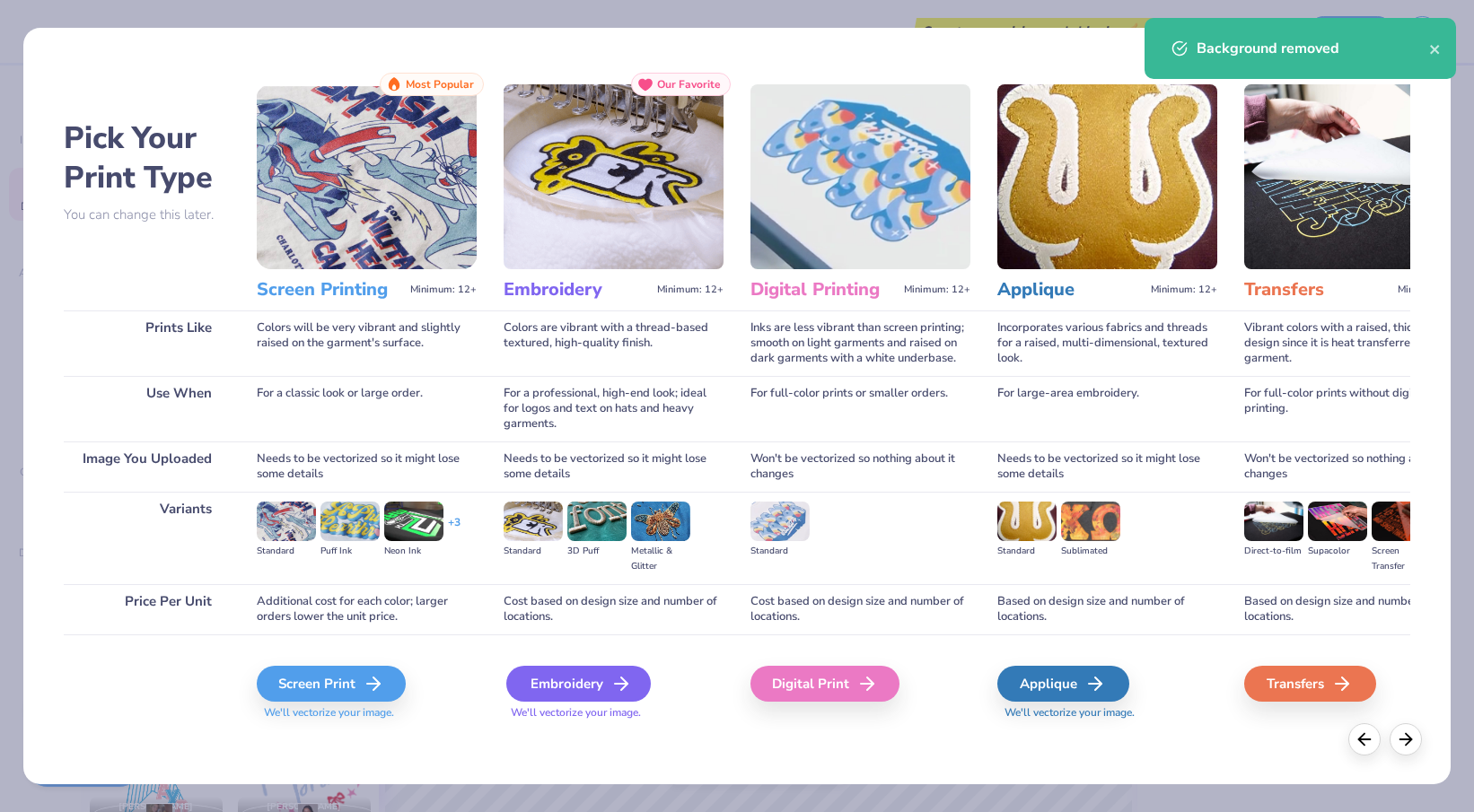
click at [583, 688] on div "Embroidery" at bounding box center [579, 683] width 145 height 36
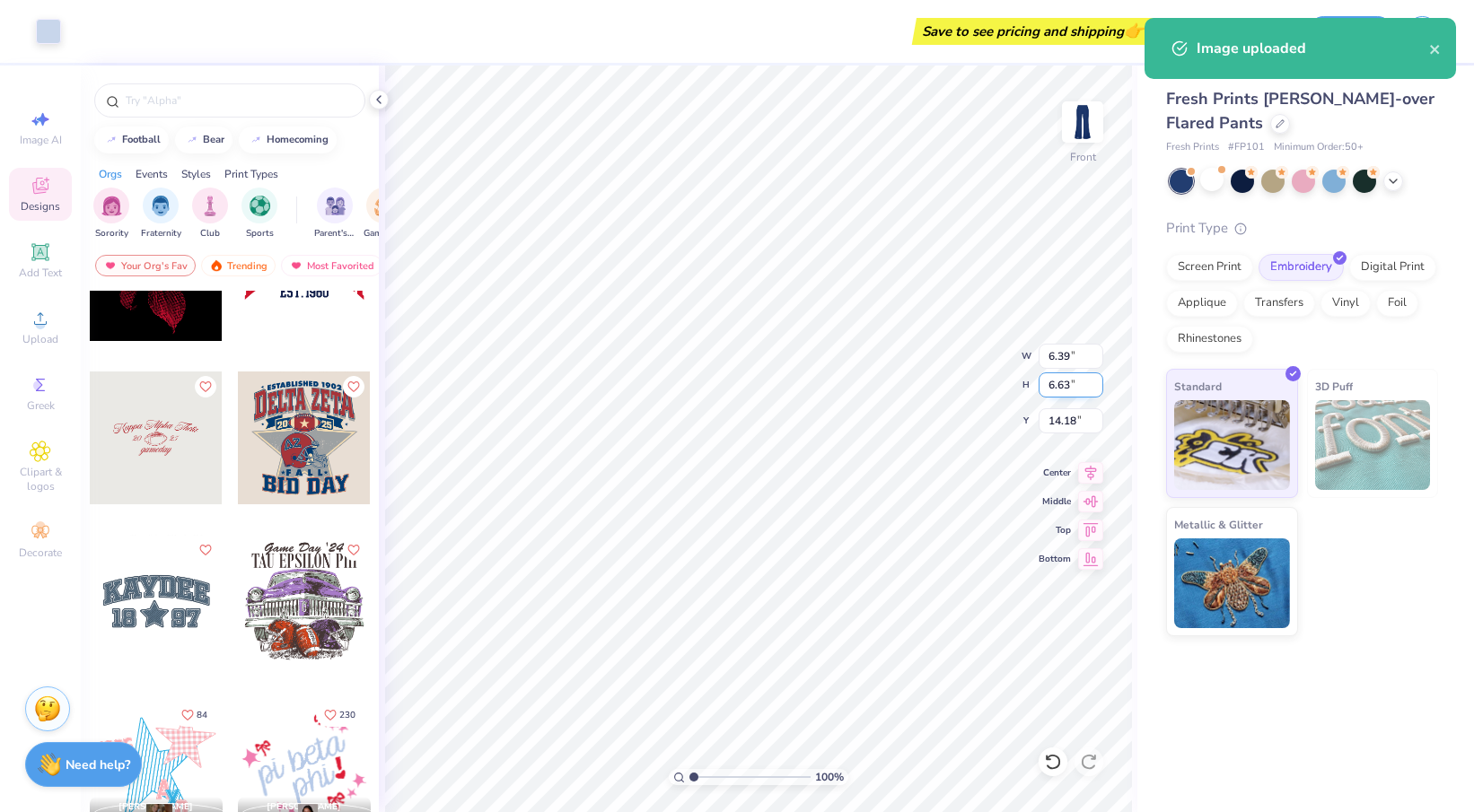
click at [1058, 386] on input "6.63" at bounding box center [1070, 385] width 65 height 25
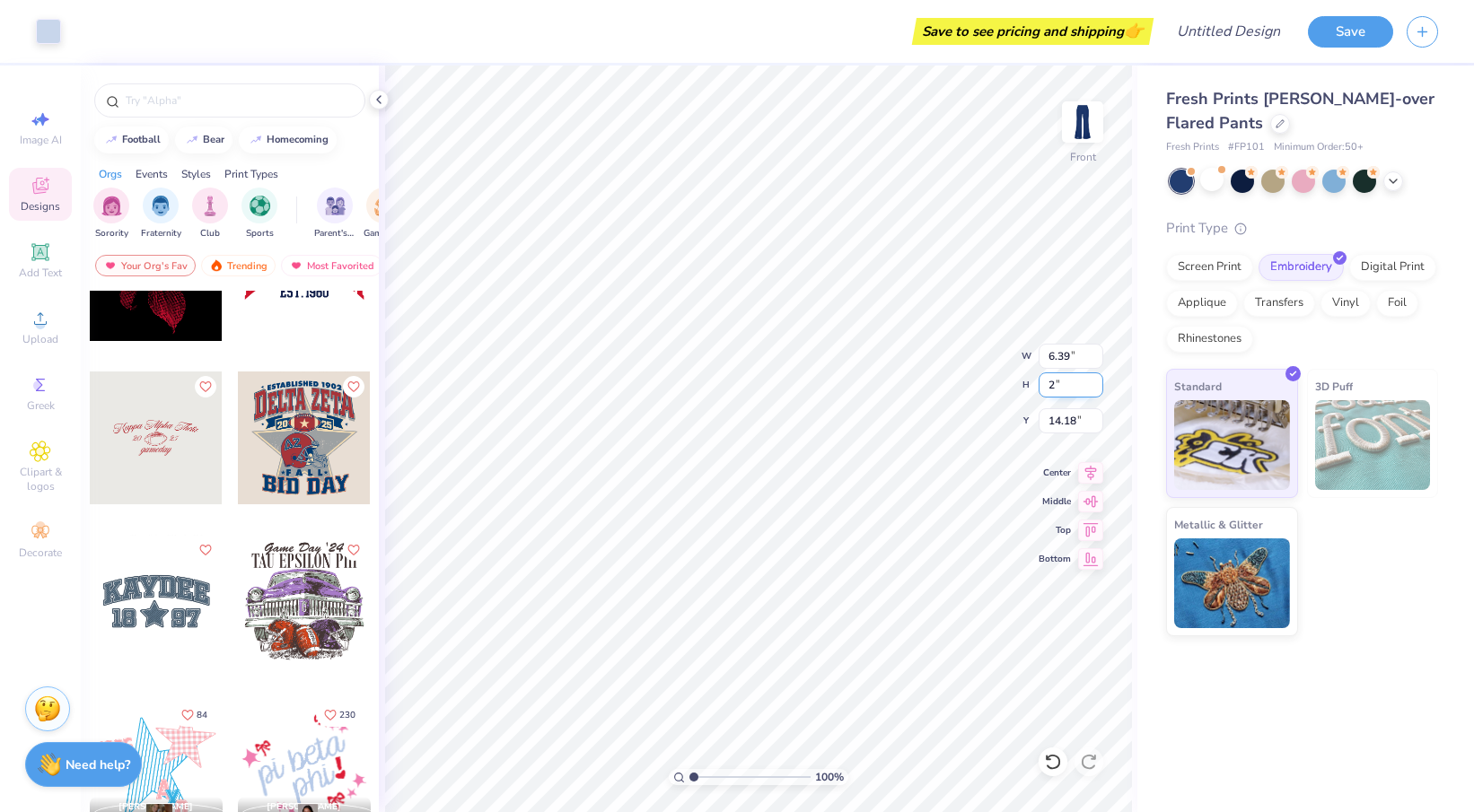
type input "2"
type input "1.93"
type input "2.00"
type input "0.50"
click at [1048, 381] on input "2.00" at bounding box center [1070, 385] width 65 height 25
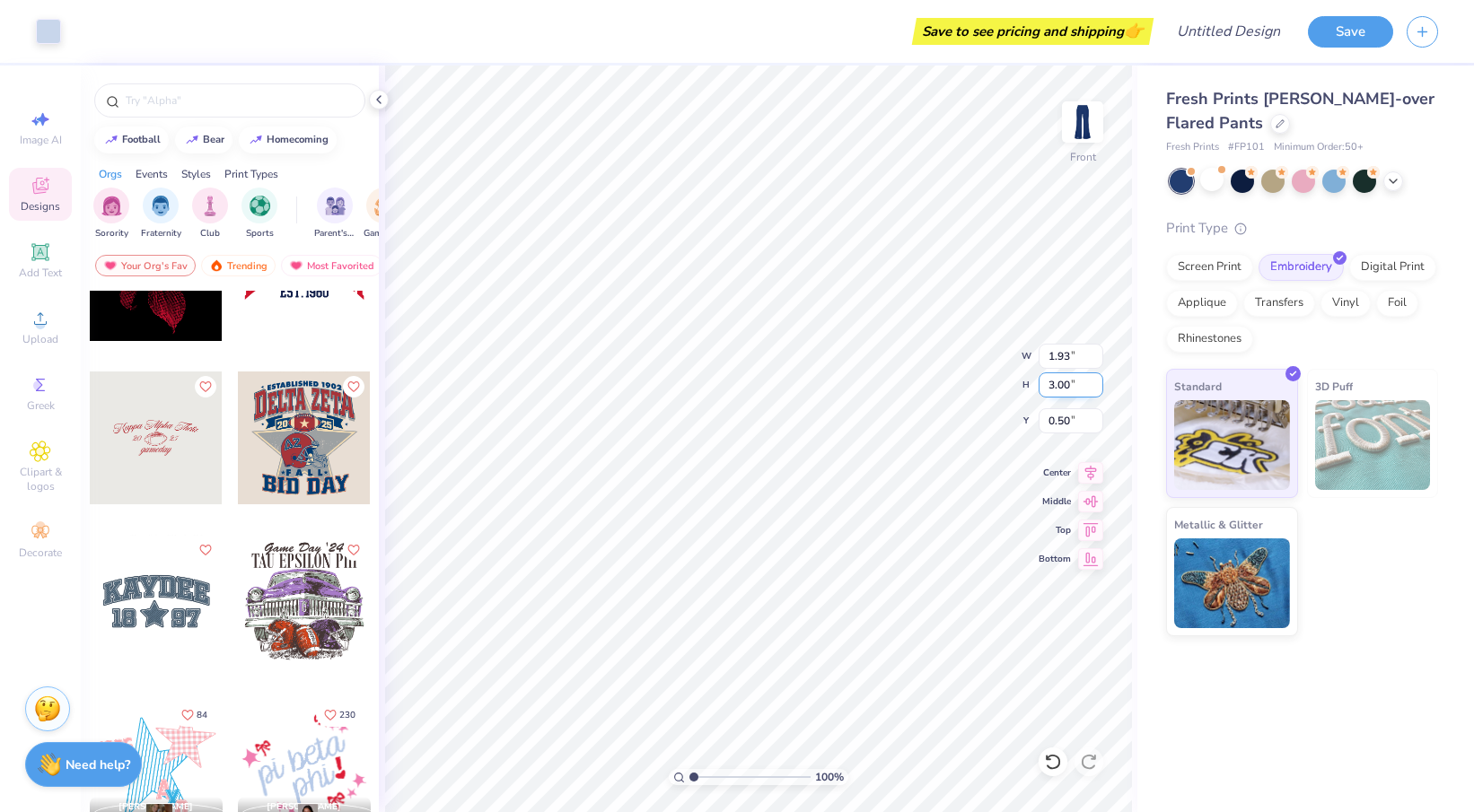
type input "3.00"
type input "2.89"
click at [44, 392] on icon at bounding box center [40, 385] width 21 height 21
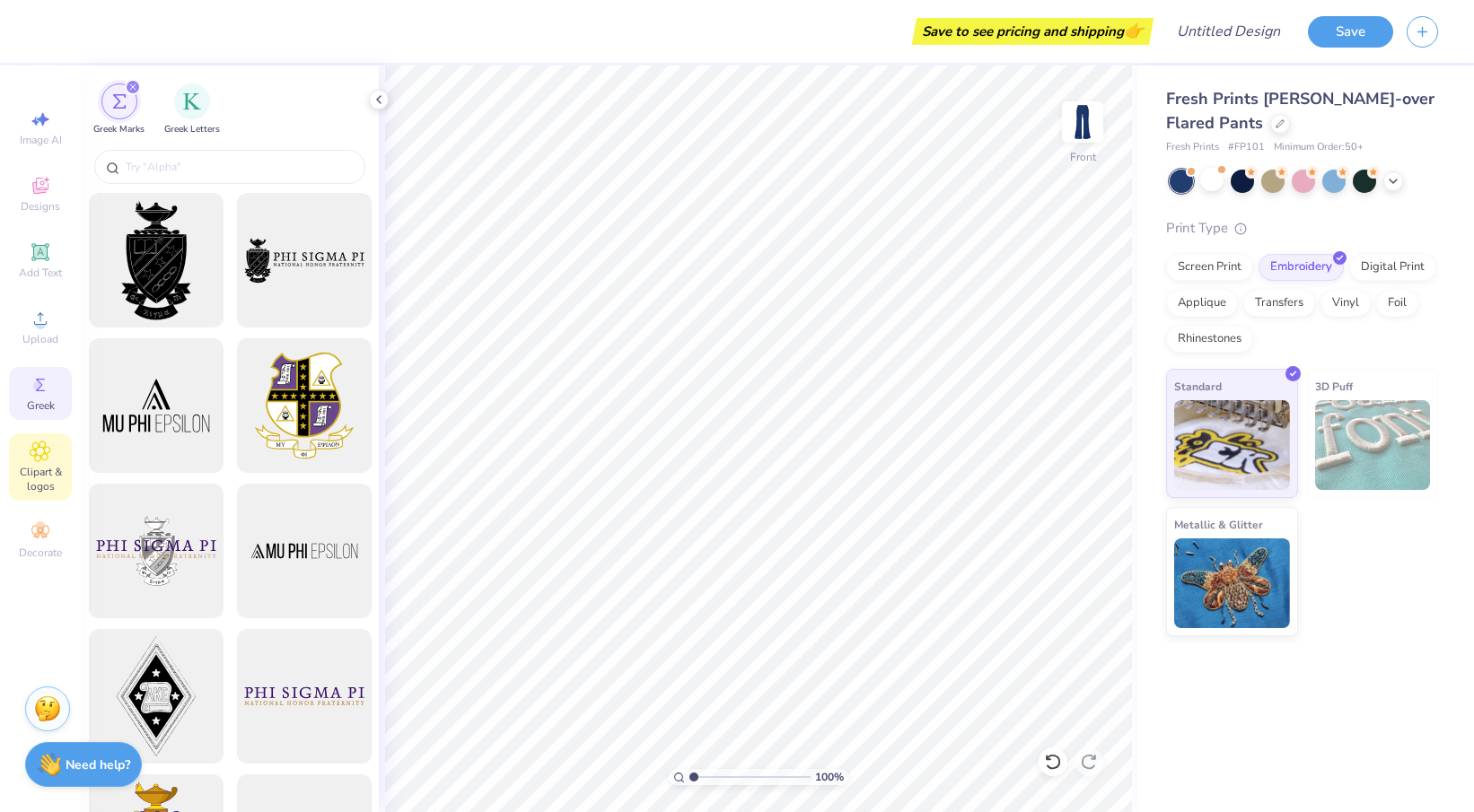
click at [41, 471] on span "Clipart & logos" at bounding box center [39, 480] width 63 height 29
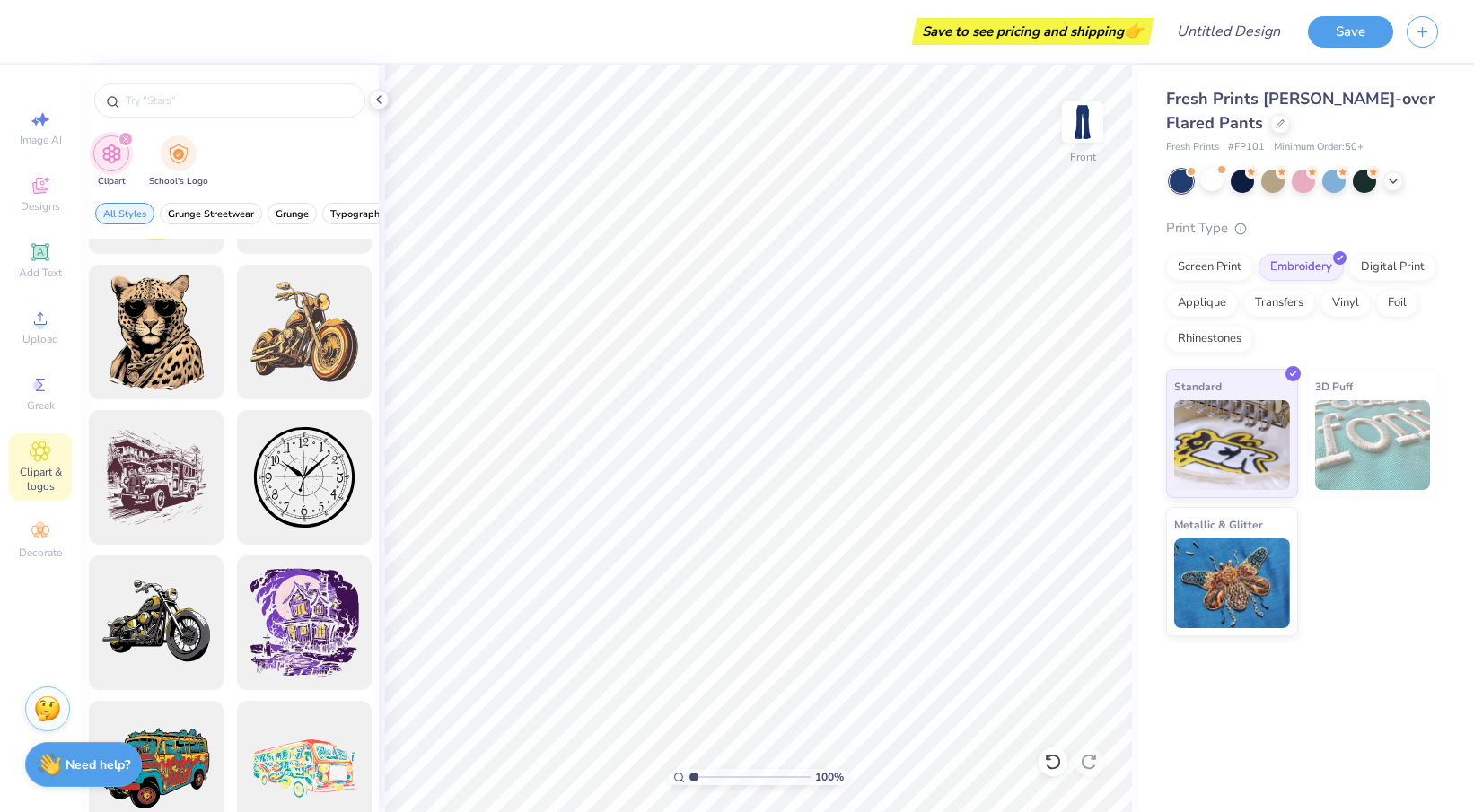
scroll to position [704, 0]
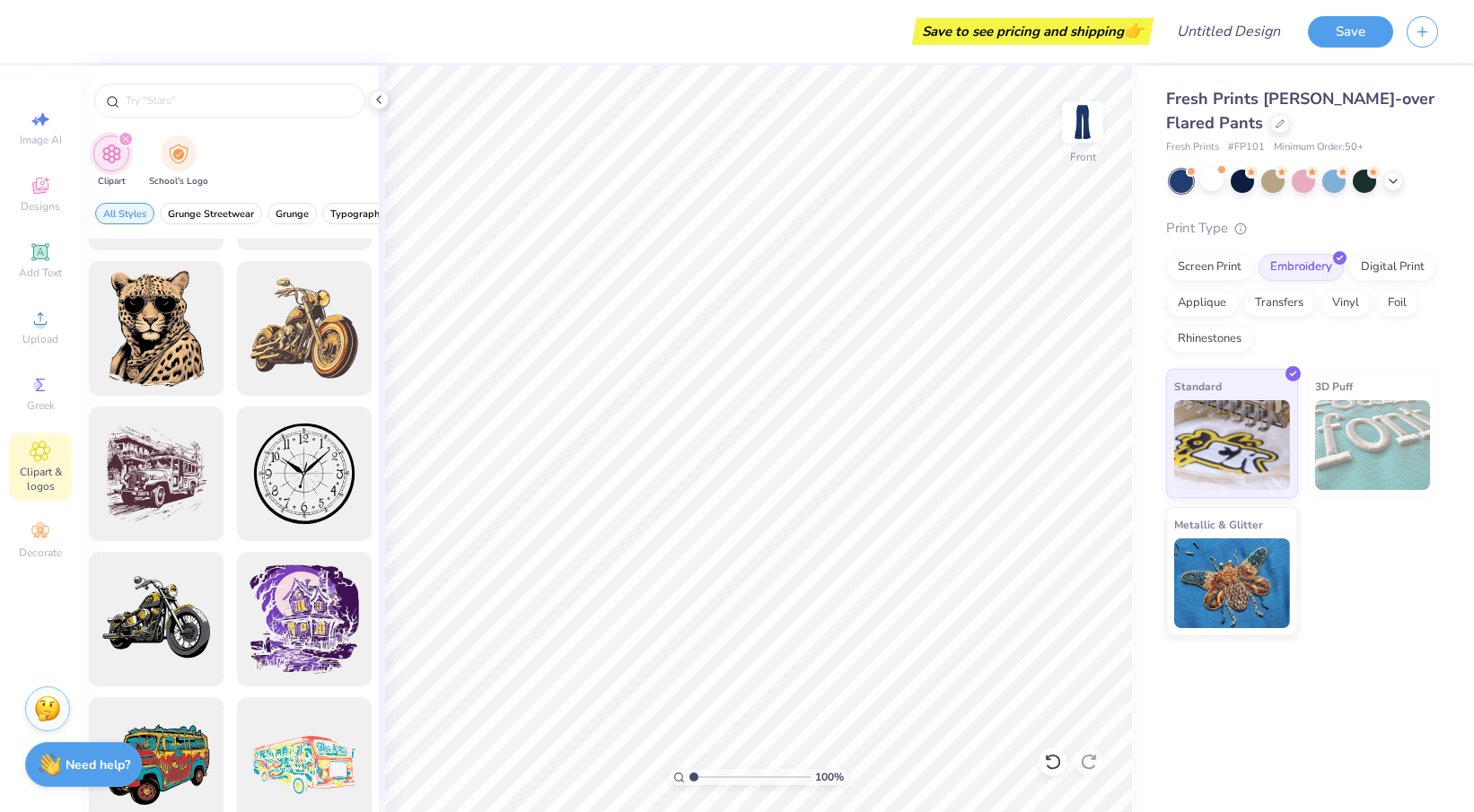
type input "1.22"
type textarea "x"
type input "3.96"
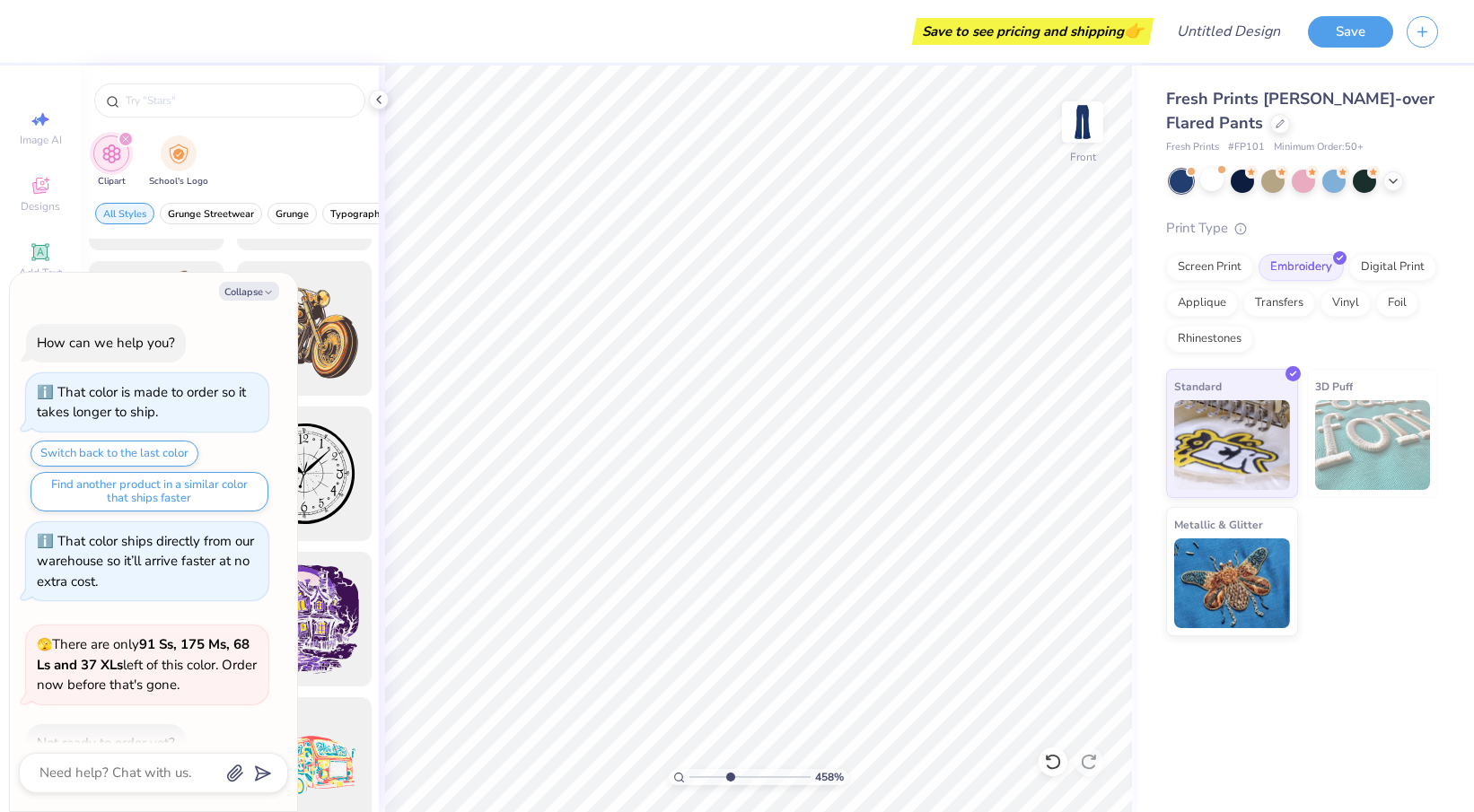
type textarea "x"
type input "4.58"
type textarea "x"
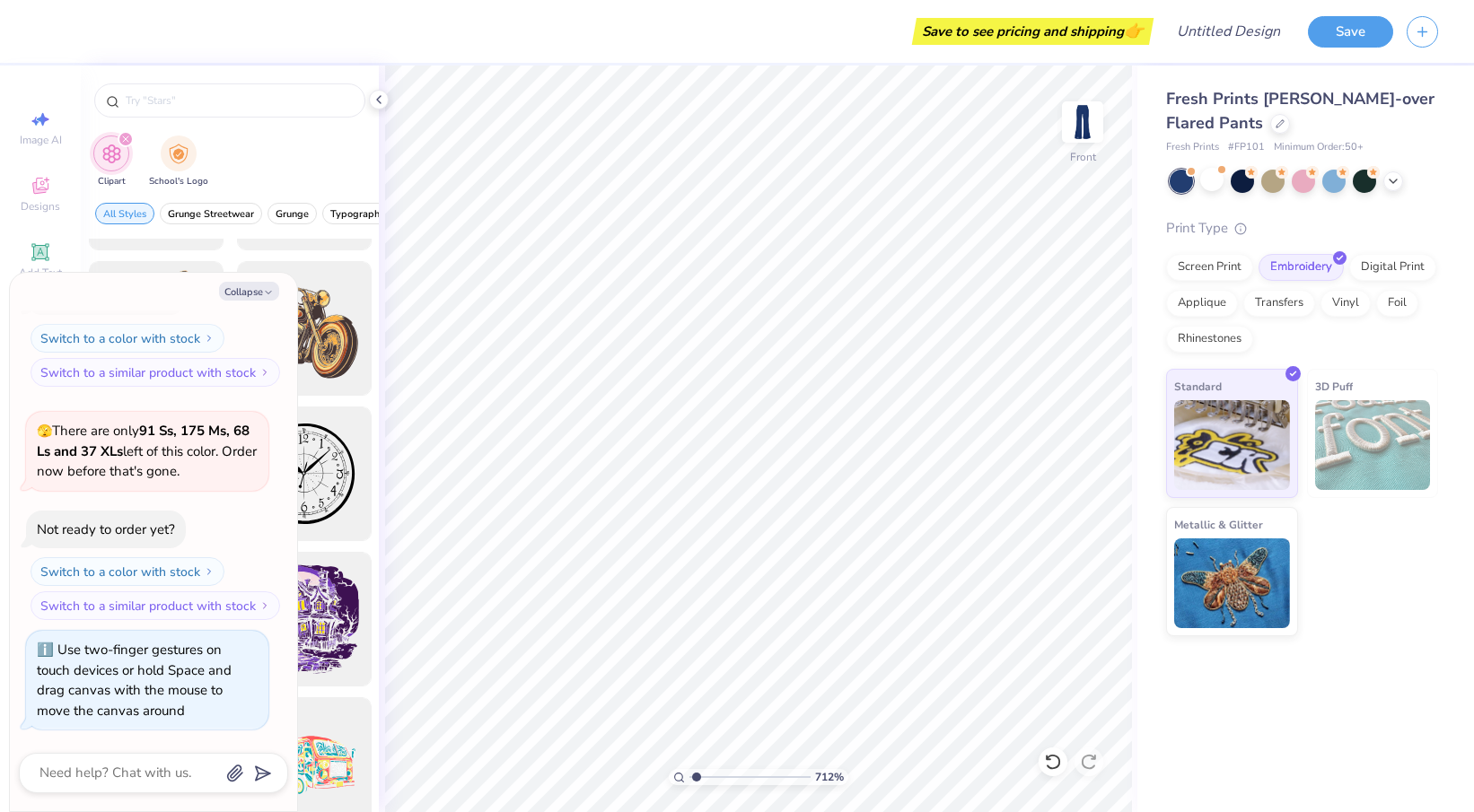
type input "1"
drag, startPoint x: 695, startPoint y: 777, endPoint x: 598, endPoint y: 765, distance: 97.7
click at [690, 770] on input "range" at bounding box center [750, 777] width 121 height 16
